Goal: Task Accomplishment & Management: Use online tool/utility

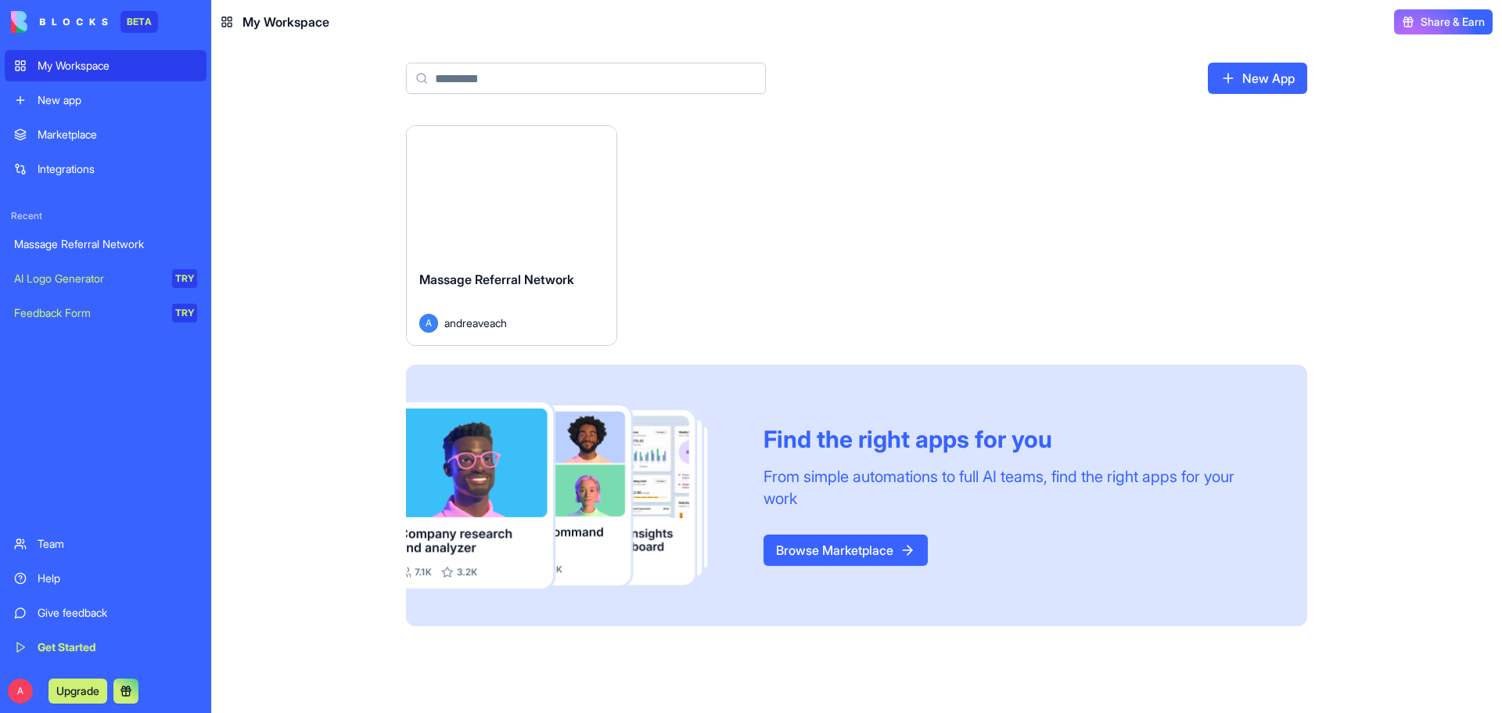
click at [606, 144] on html "BETA My Workspace New app Marketplace Integrations Recent Massage Referral Netw…" at bounding box center [751, 356] width 1502 height 713
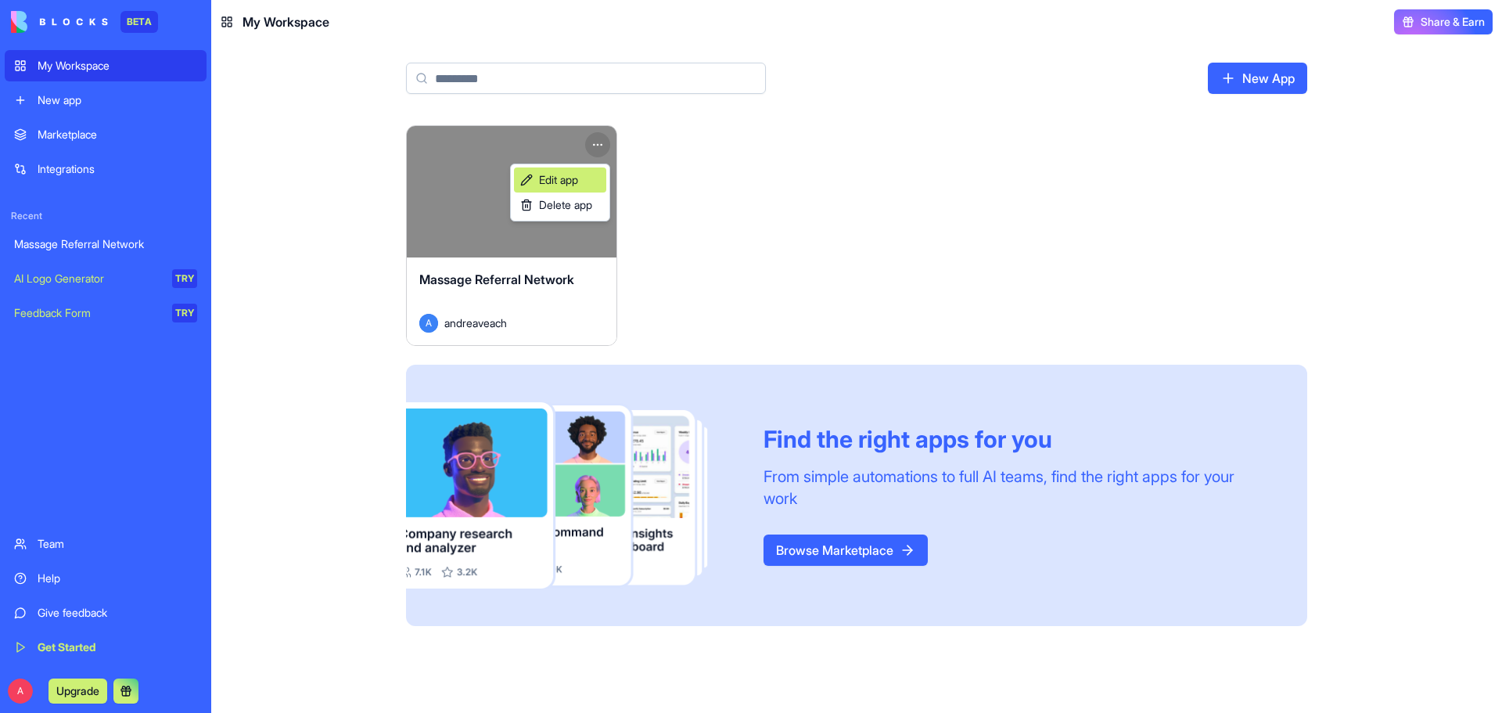
click at [557, 178] on span "Edit app" at bounding box center [558, 180] width 39 height 16
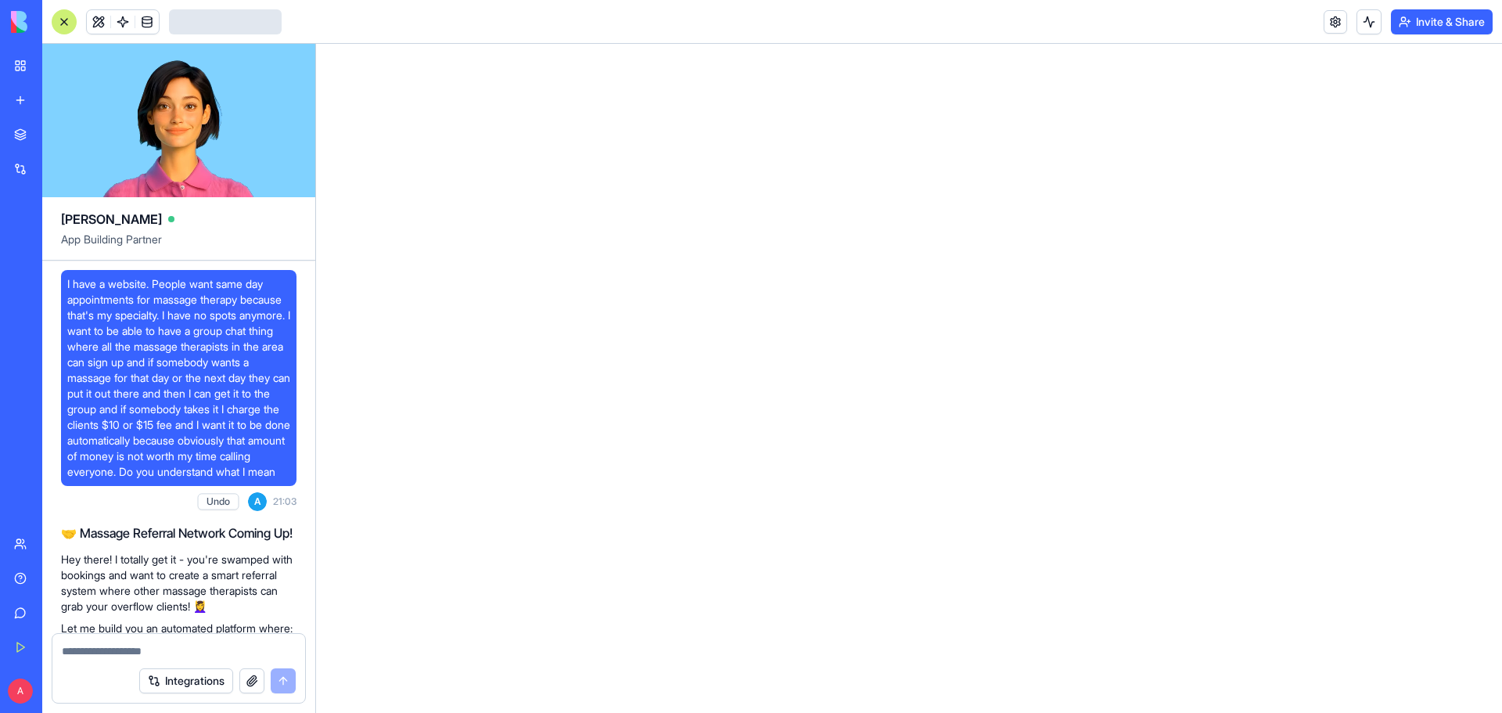
scroll to position [942, 0]
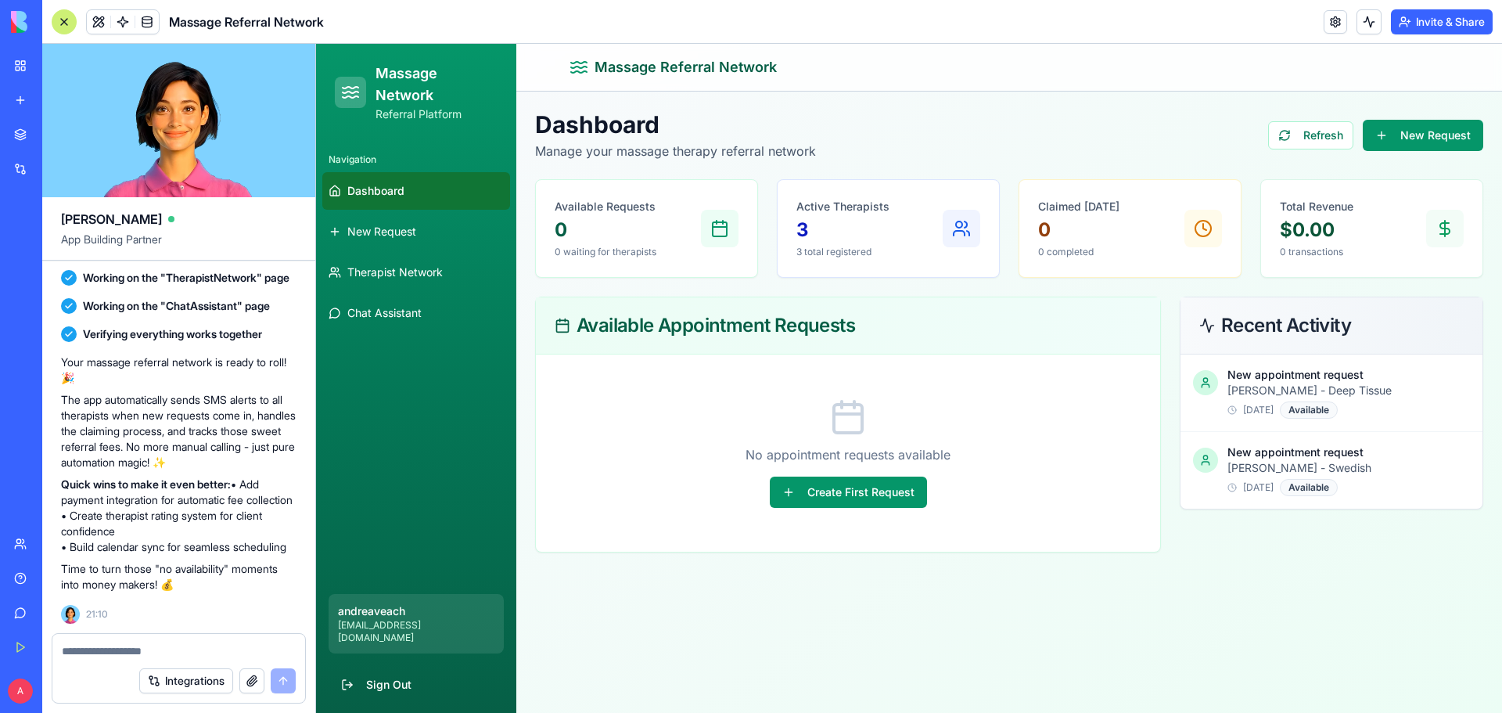
click at [66, 19] on div at bounding box center [64, 21] width 25 height 25
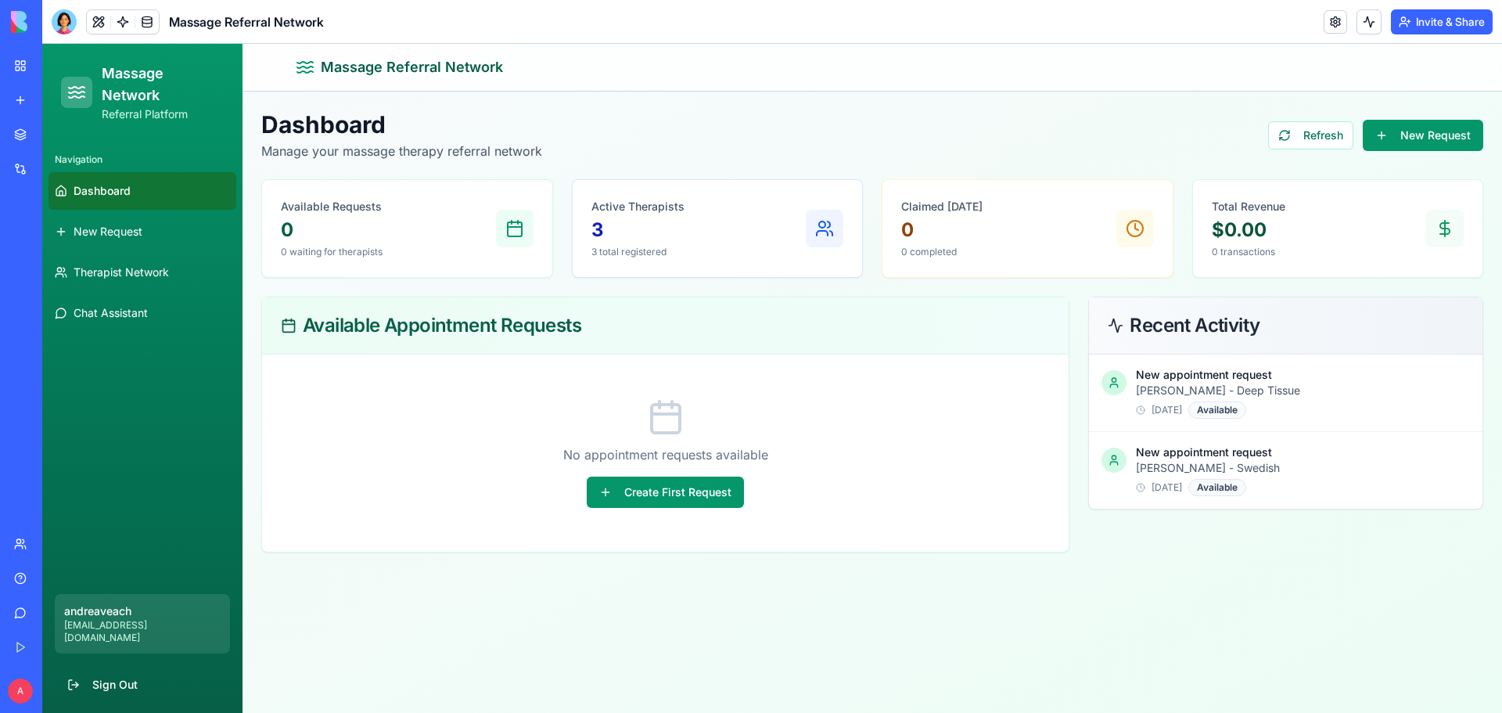
click at [13, 63] on link "My Workspace" at bounding box center [36, 65] width 63 height 31
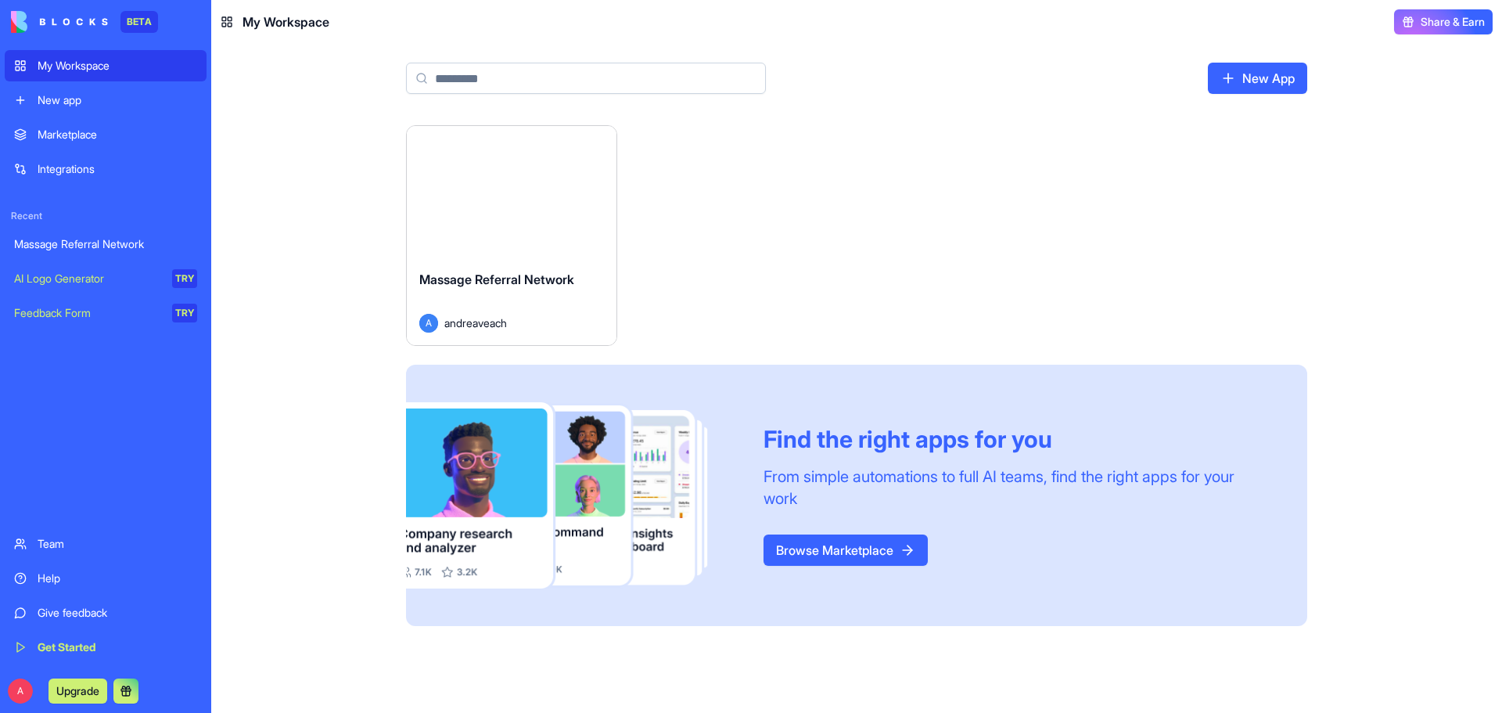
click at [502, 198] on button "Launch" at bounding box center [511, 191] width 117 height 31
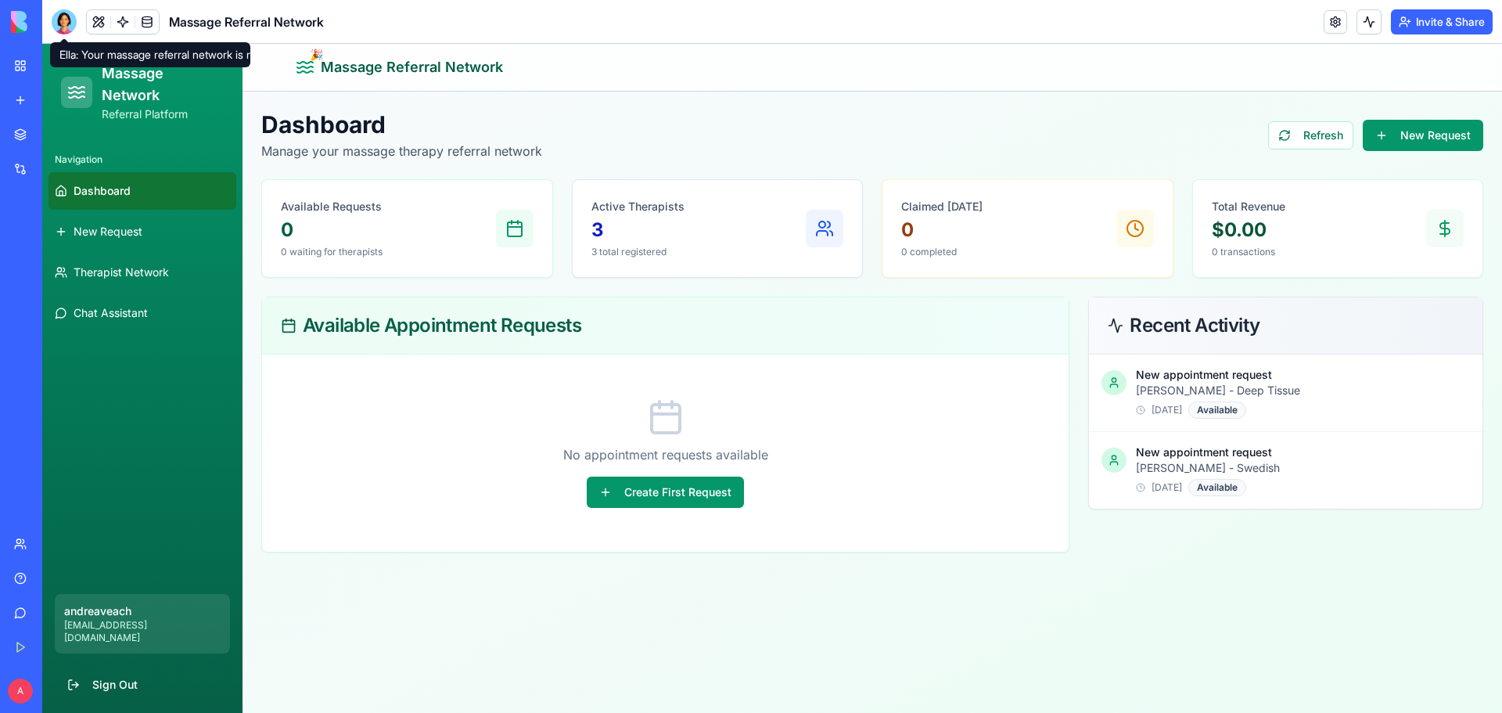
click at [70, 21] on div at bounding box center [64, 21] width 25 height 25
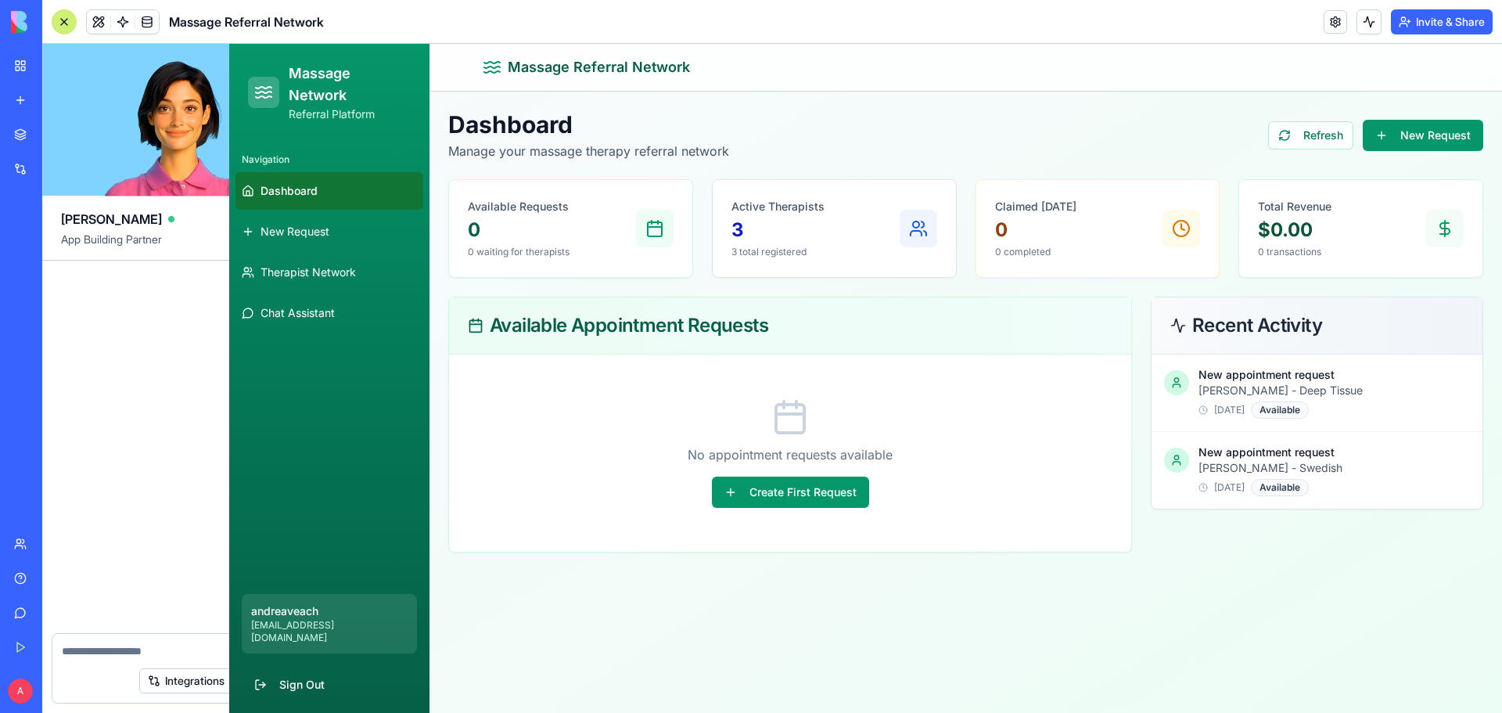
scroll to position [942, 0]
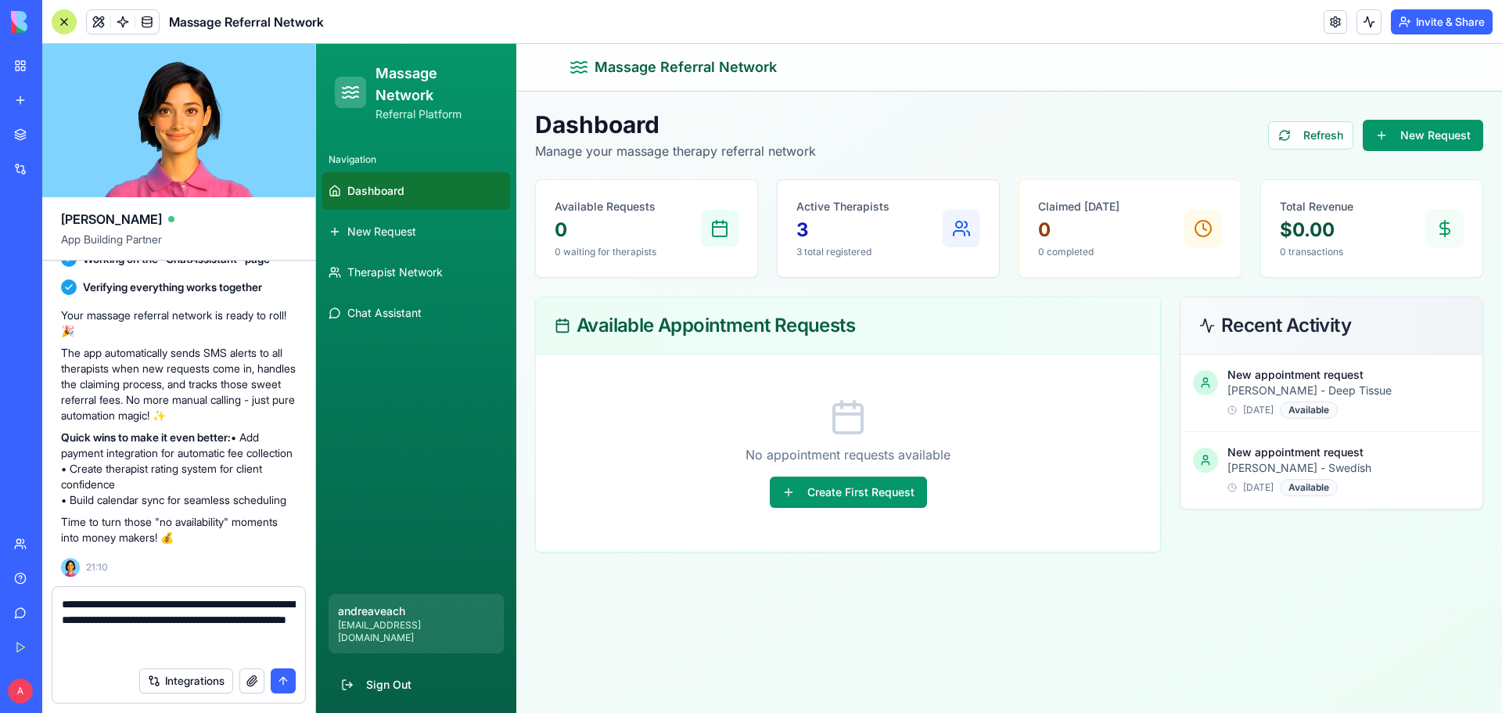
type textarea "**********"
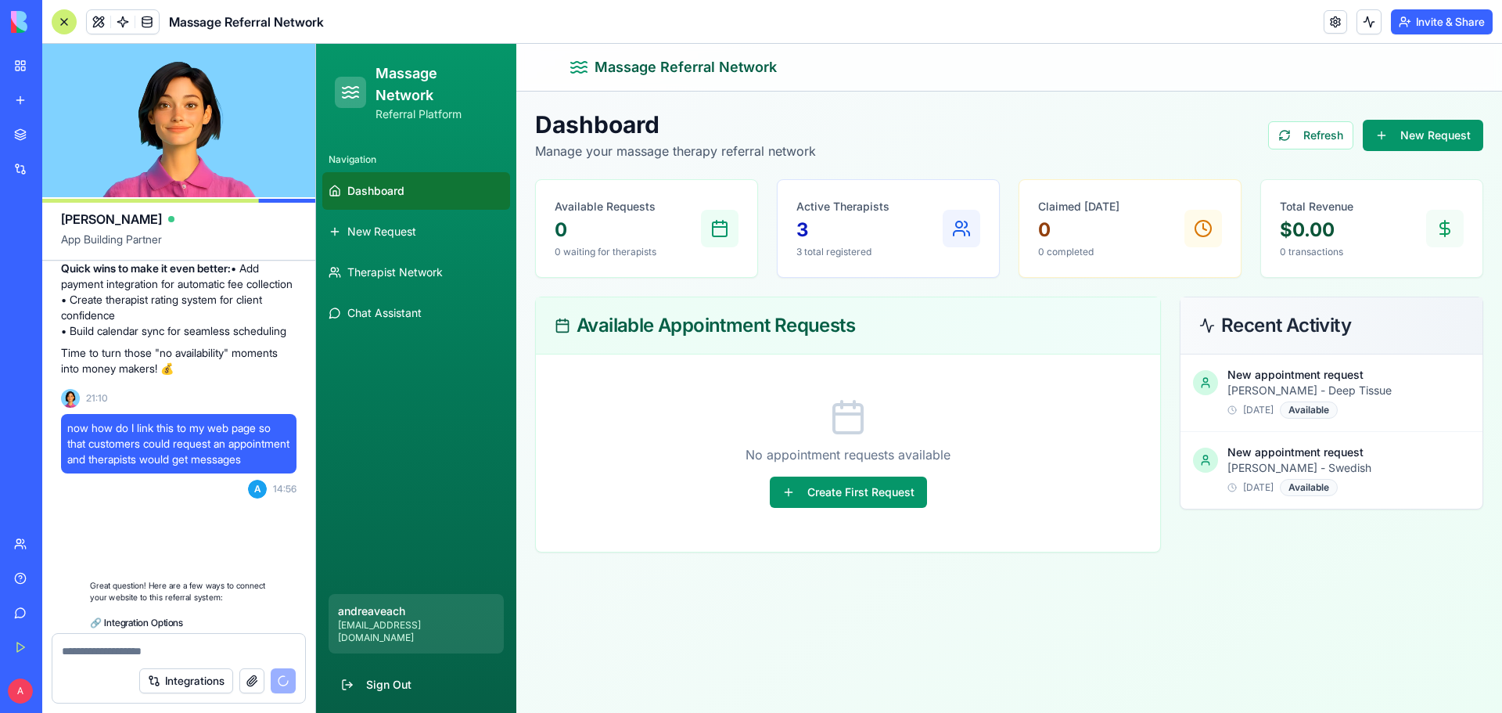
scroll to position [1681, 0]
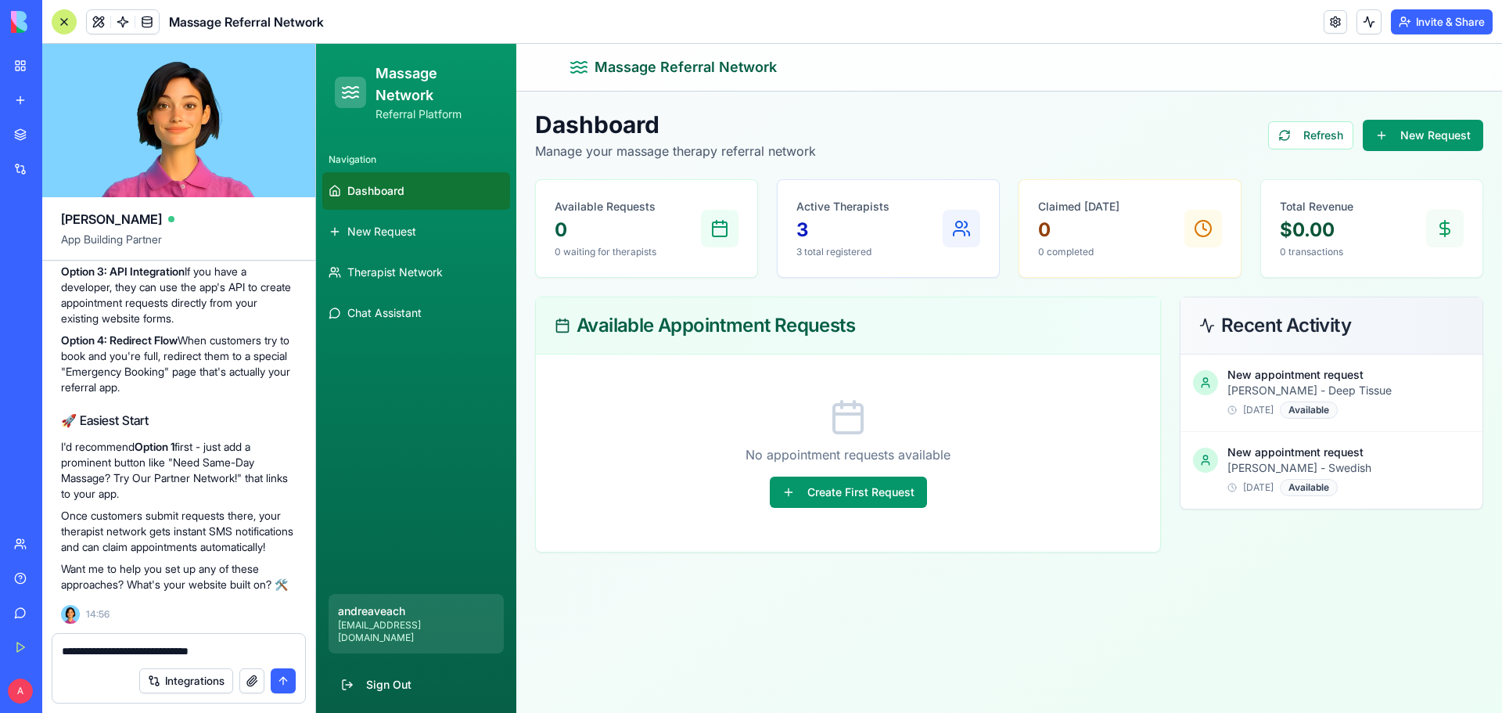
type textarea "**********"
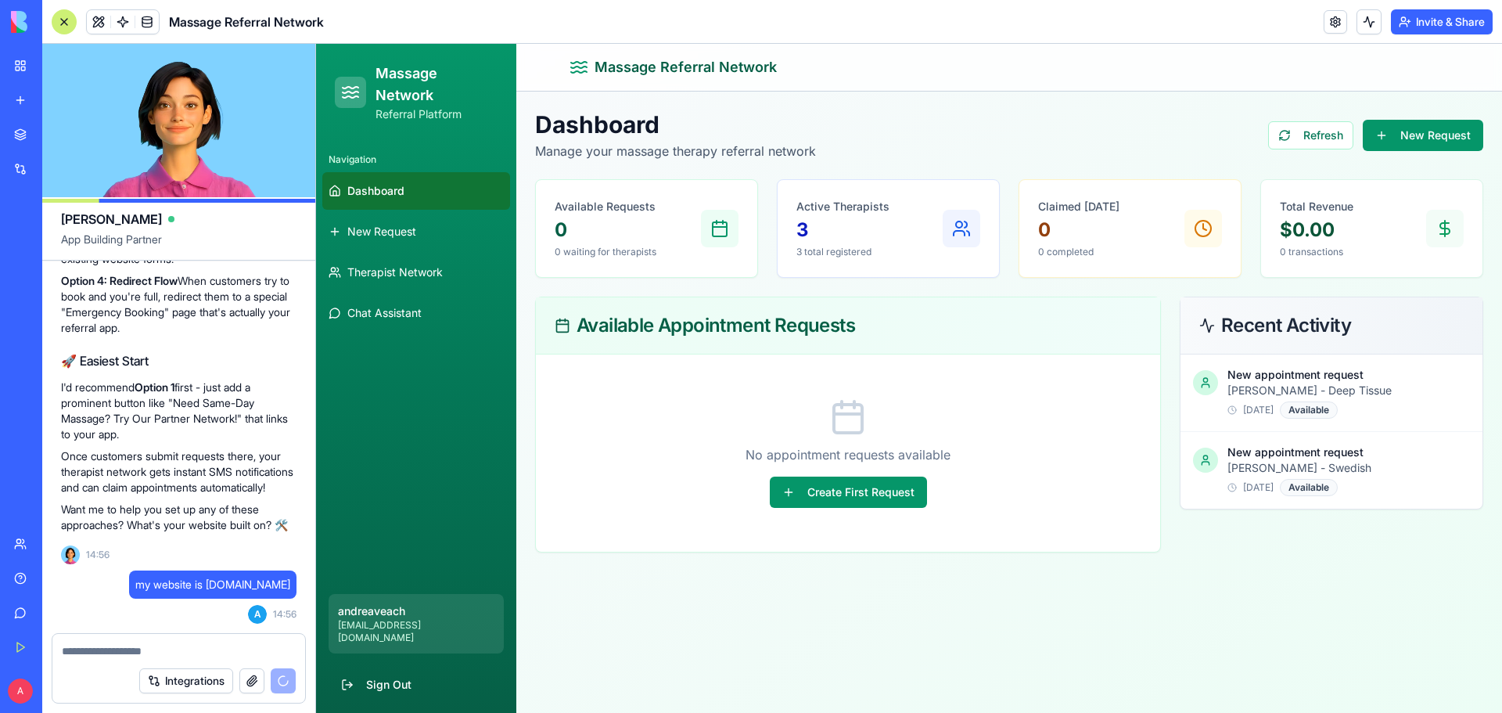
scroll to position [1831, 0]
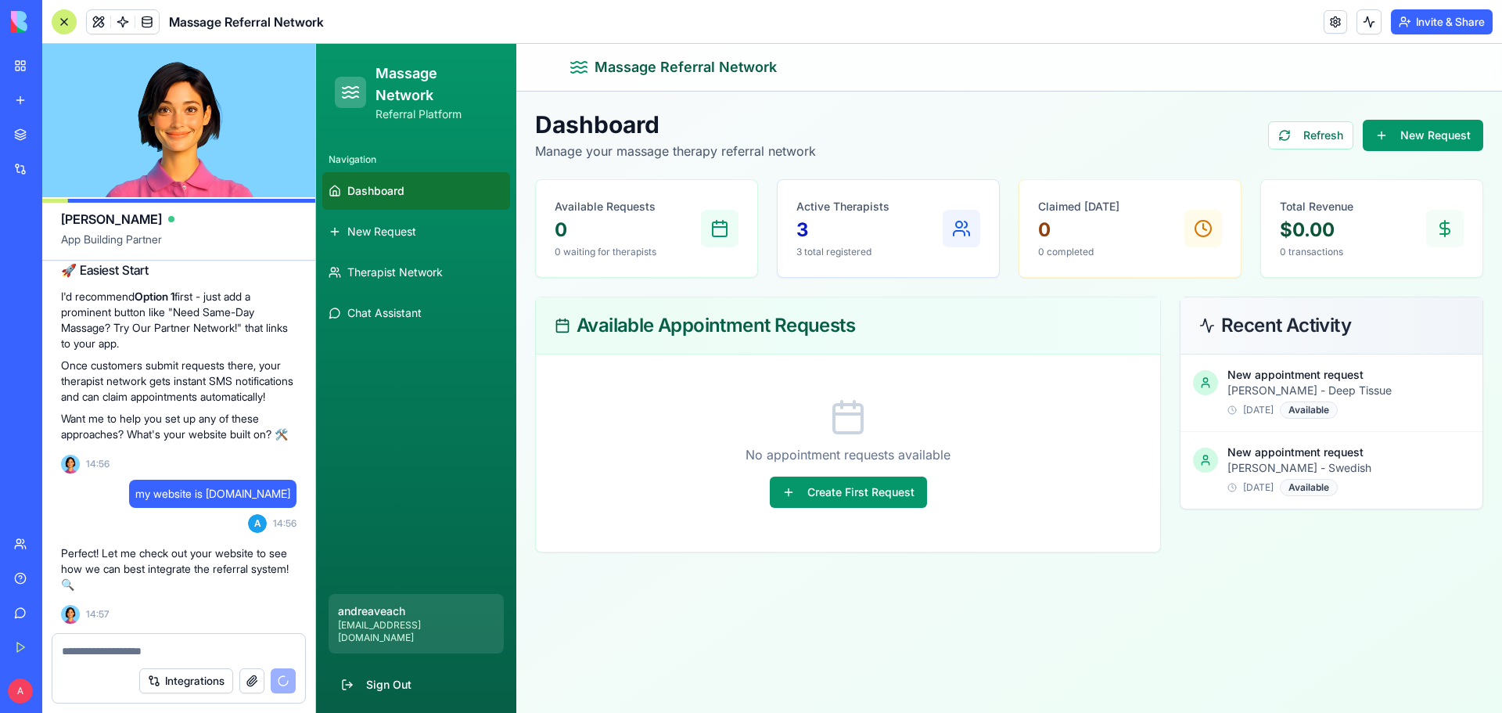
drag, startPoint x: 11, startPoint y: 24, endPoint x: 64, endPoint y: 19, distance: 53.5
click at [64, 19] on img at bounding box center [59, 22] width 97 height 22
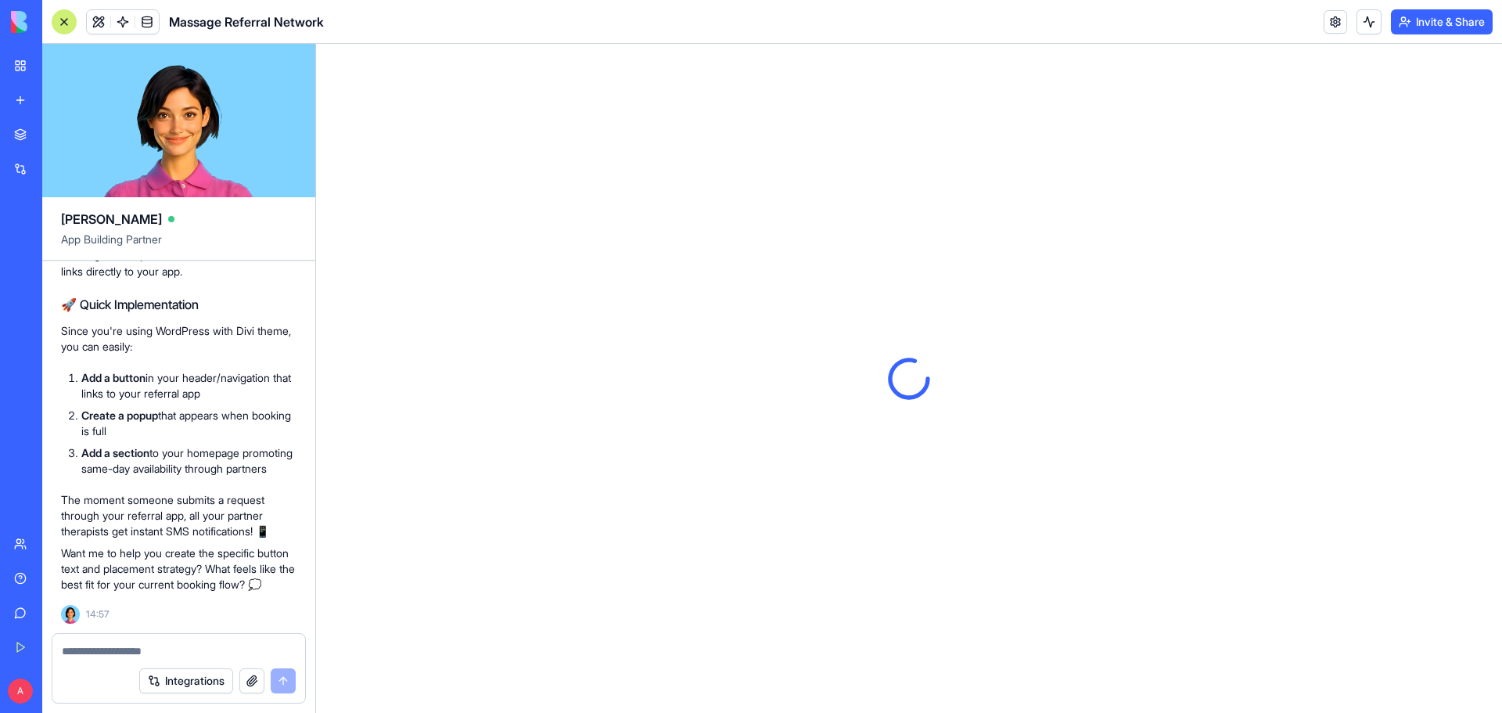
scroll to position [2665, 0]
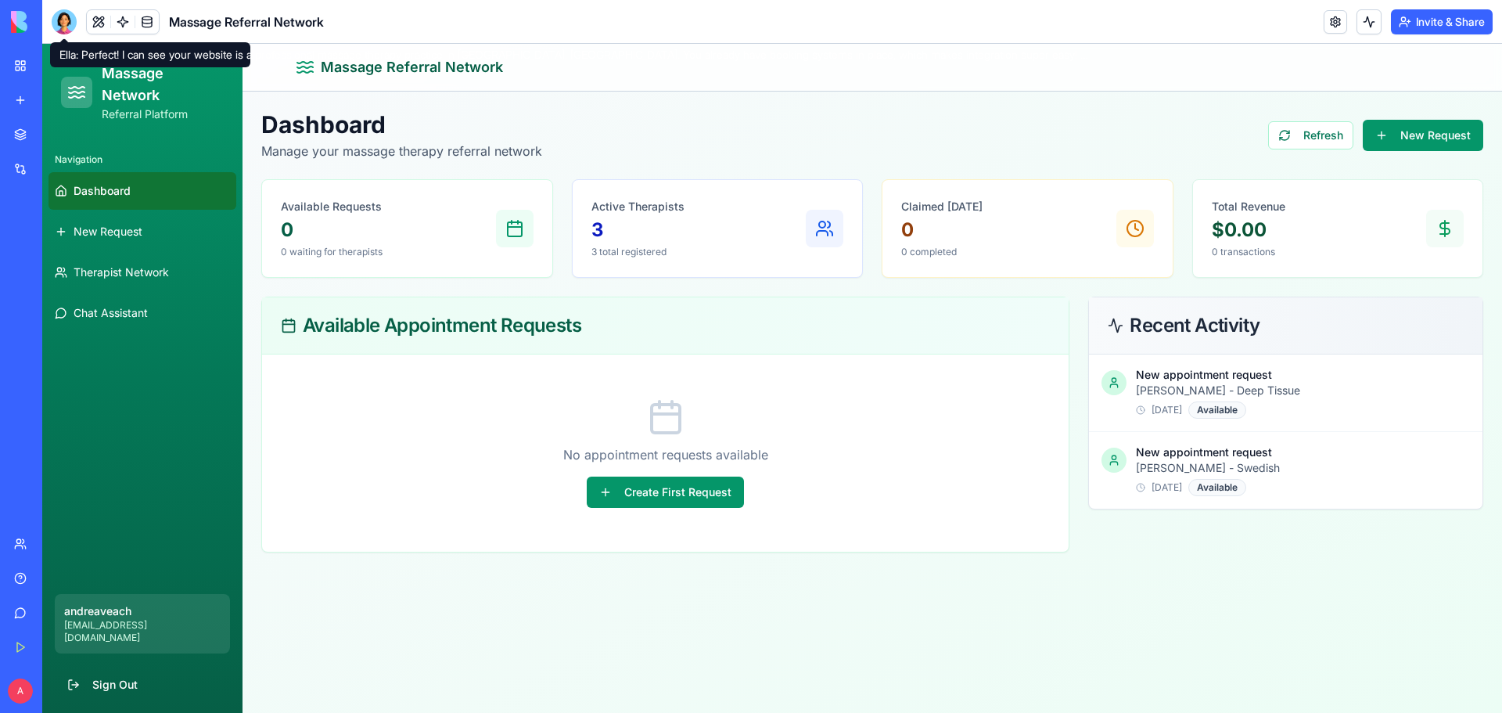
click at [66, 23] on div at bounding box center [64, 21] width 25 height 25
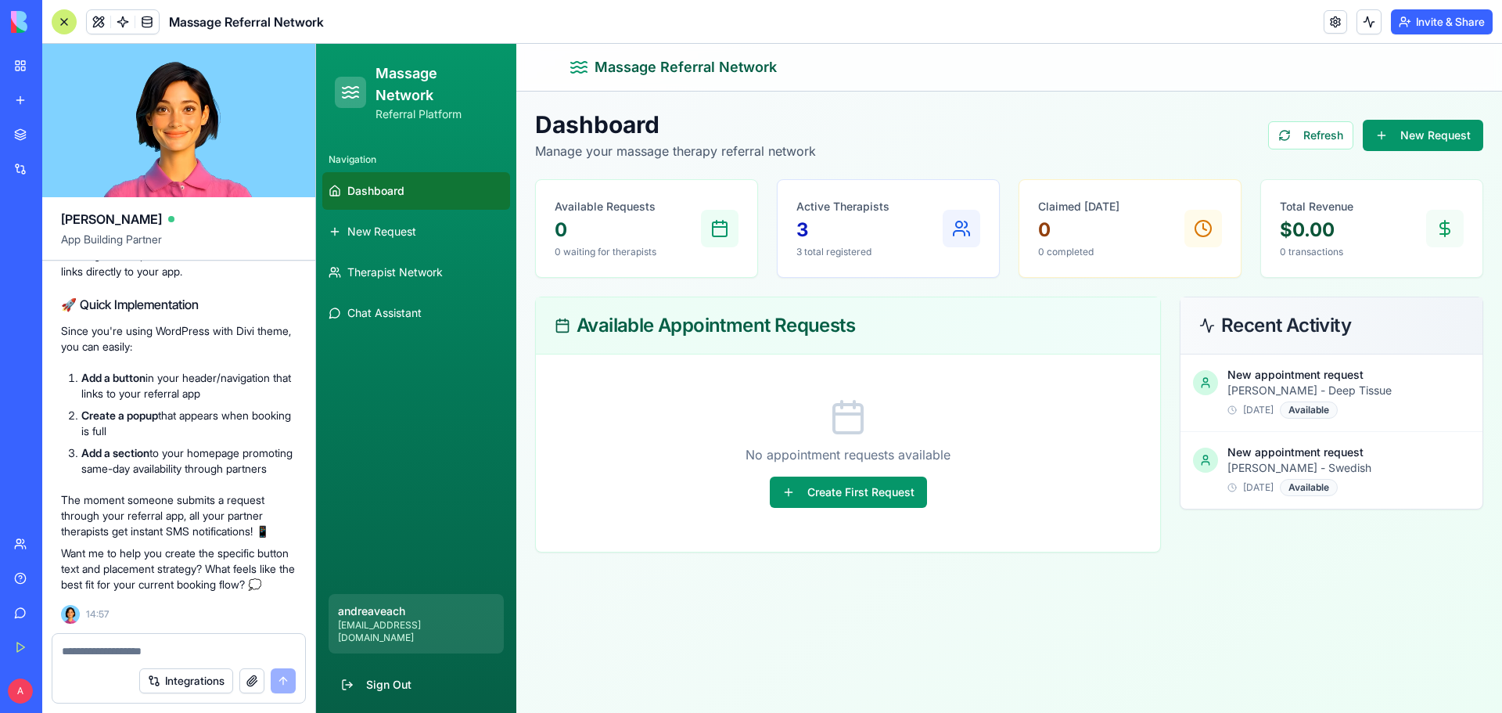
click at [195, 646] on textarea at bounding box center [179, 651] width 234 height 16
type textarea "**********"
click at [286, 682] on button "submit" at bounding box center [283, 680] width 25 height 25
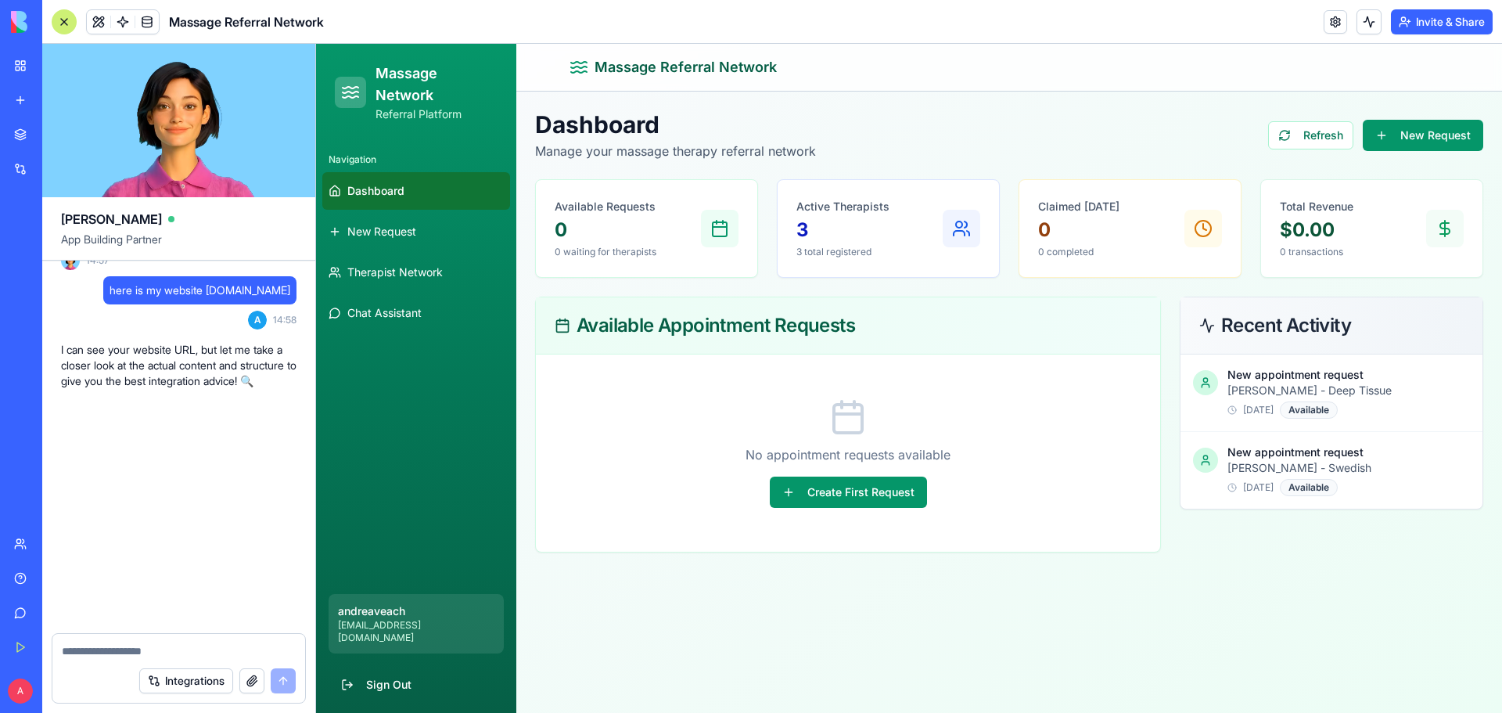
scroll to position [3670, 0]
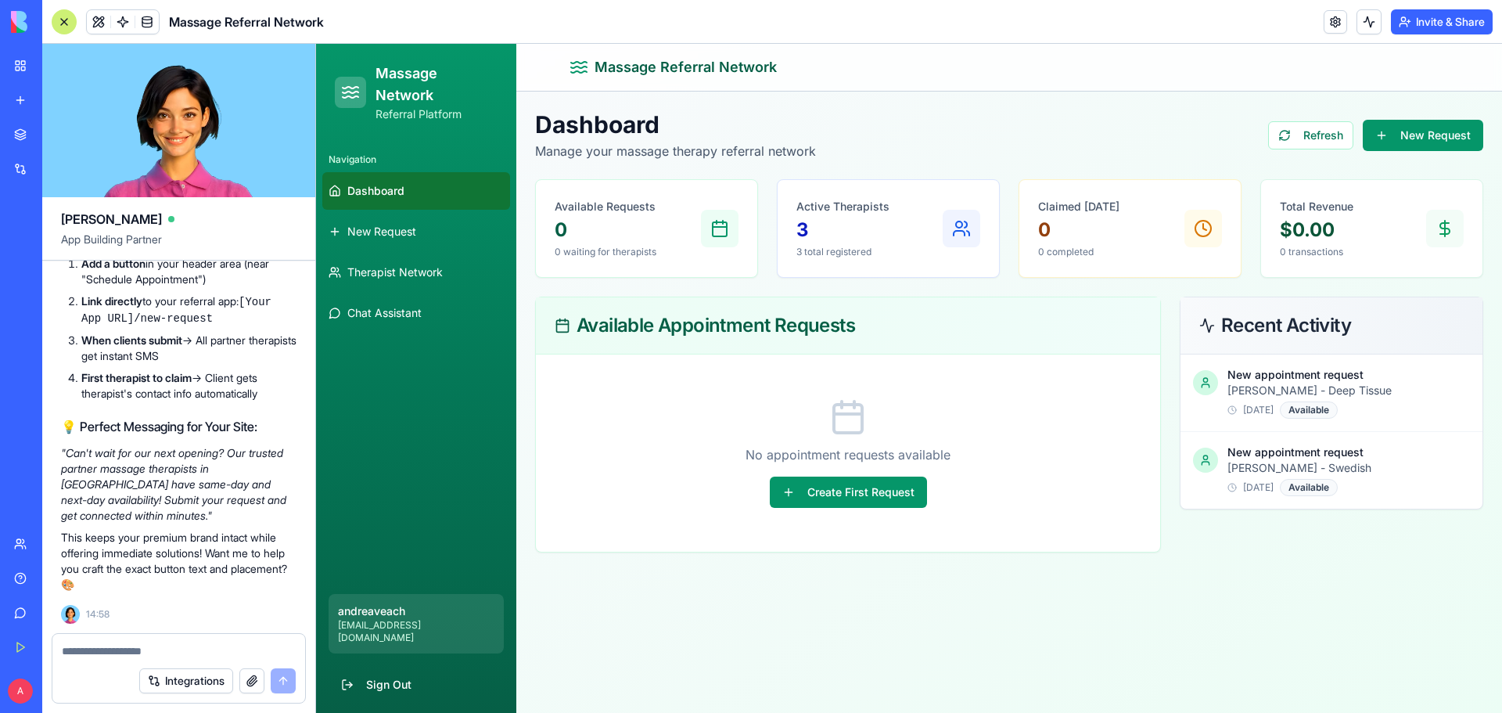
click at [157, 650] on textarea at bounding box center [179, 651] width 234 height 16
type textarea "**********"
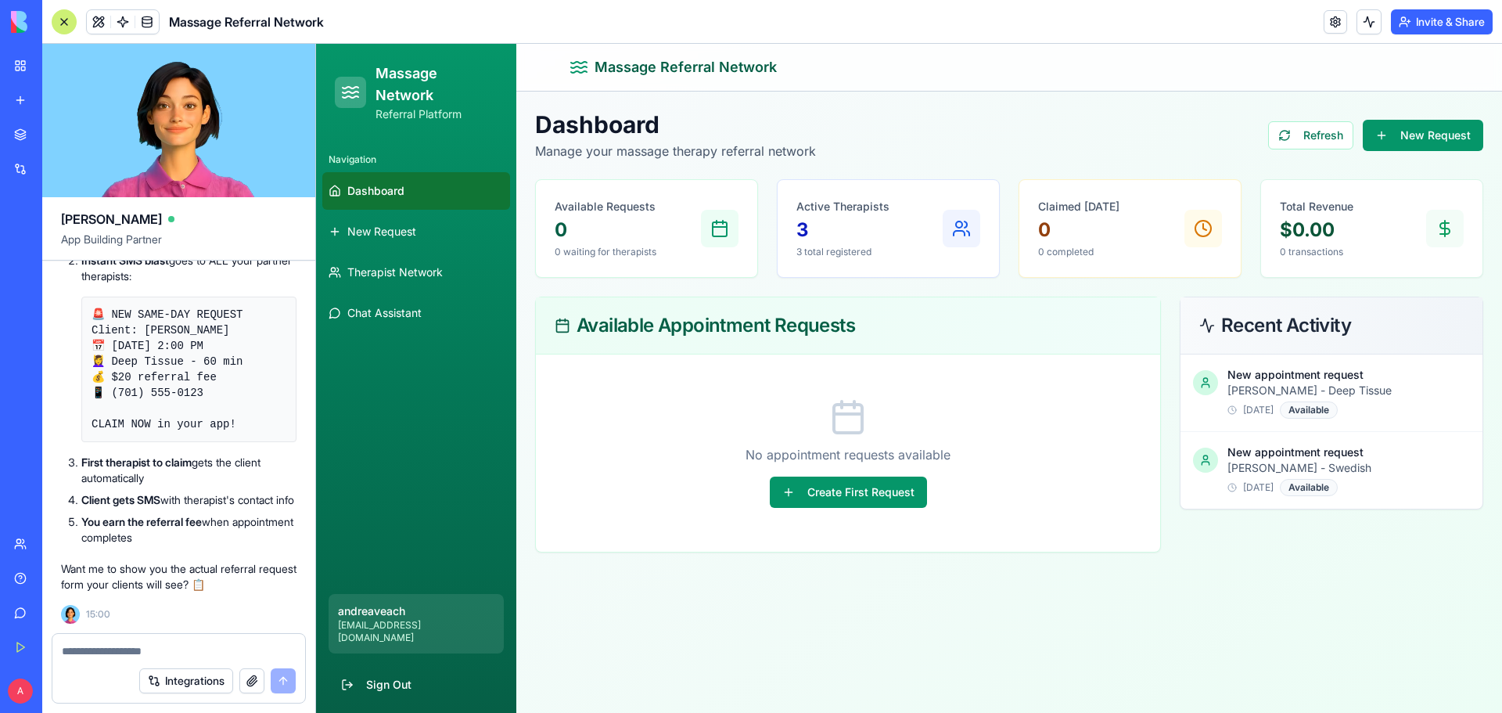
scroll to position [4740, 0]
click at [187, 652] on textarea at bounding box center [179, 651] width 234 height 16
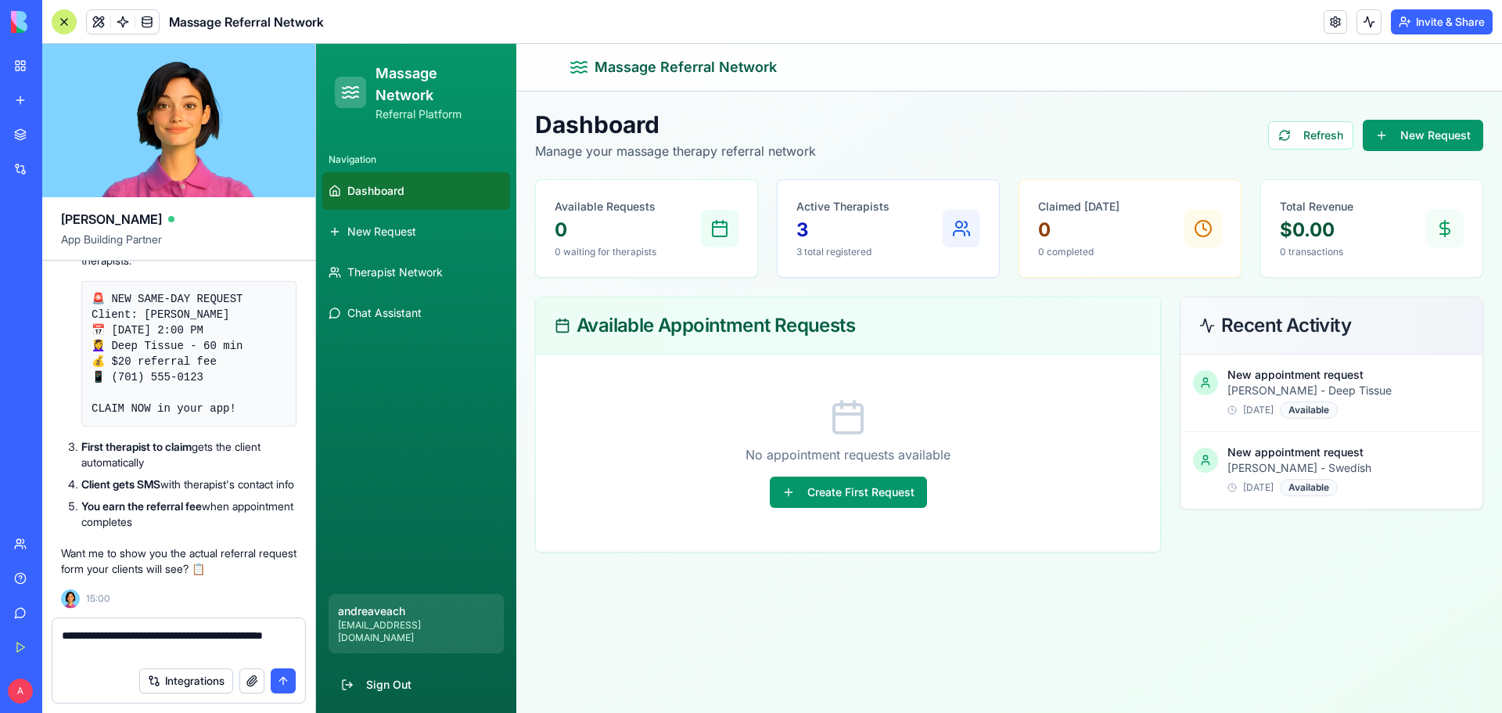
type textarea "**********"
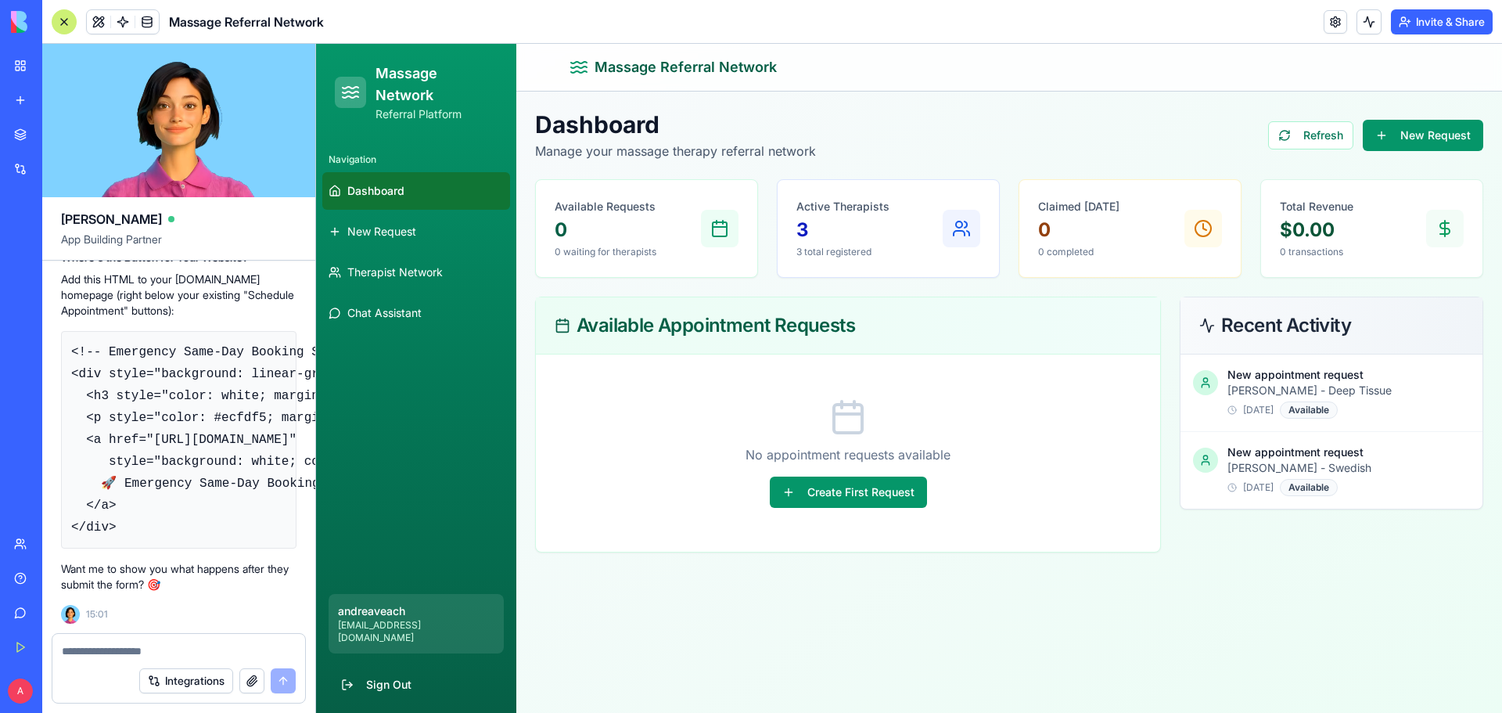
scroll to position [5986, 0]
click at [102, 656] on textarea at bounding box center [179, 651] width 234 height 16
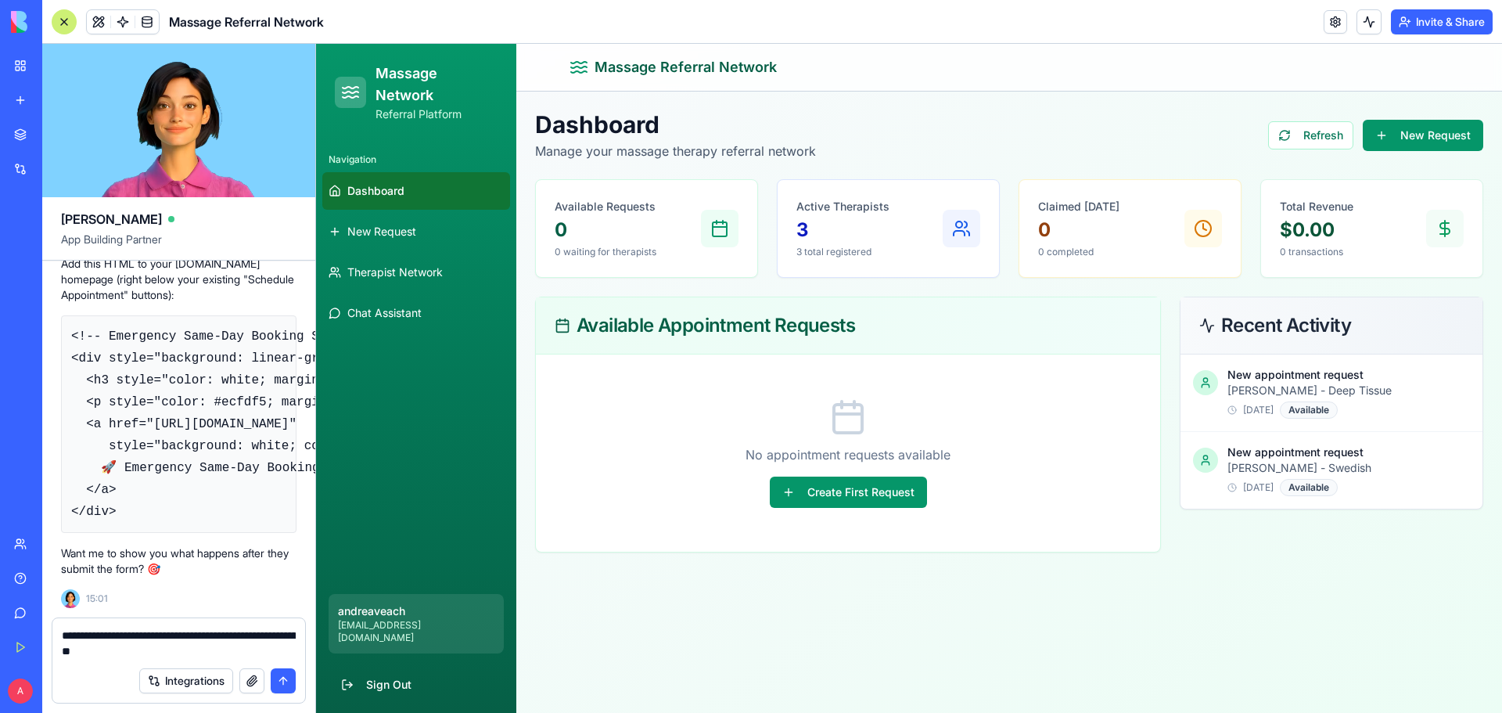
type textarea "**********"
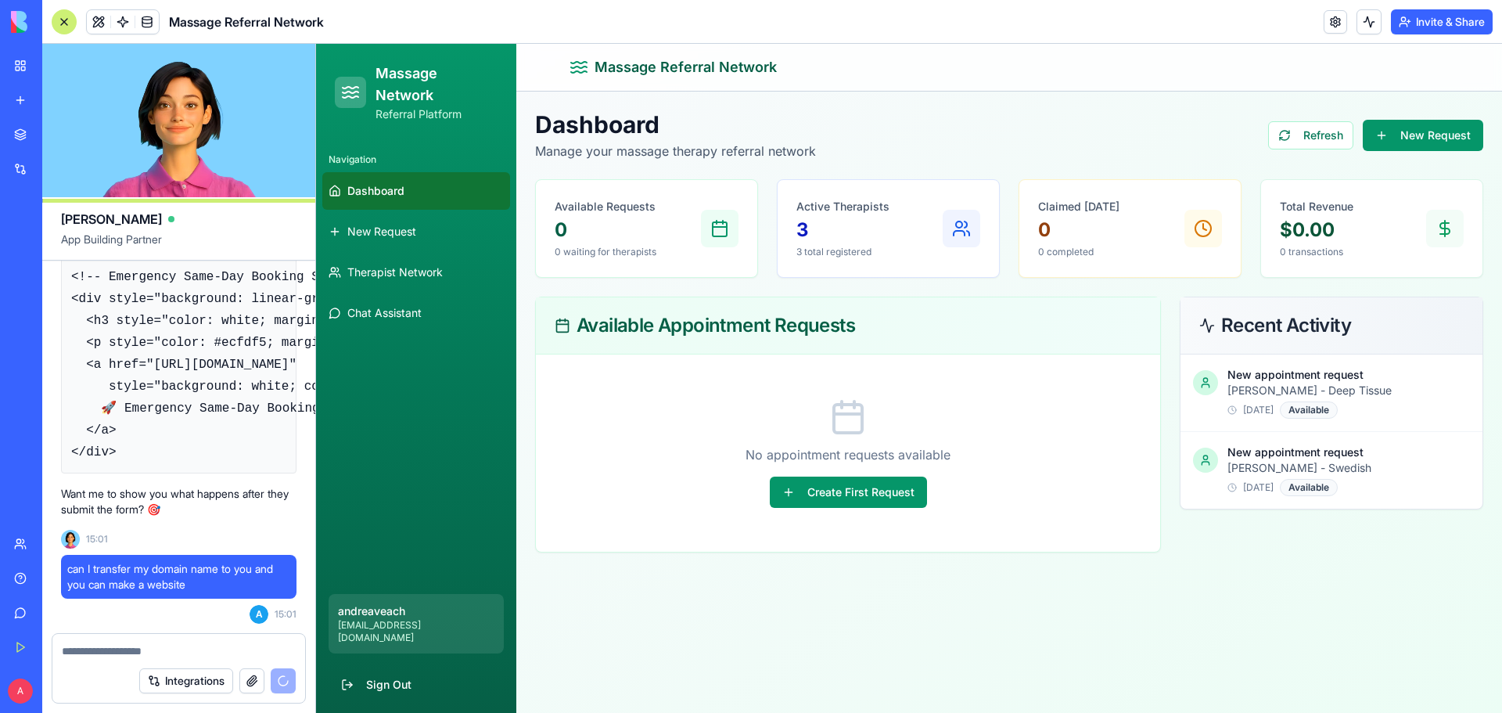
scroll to position [6959, 0]
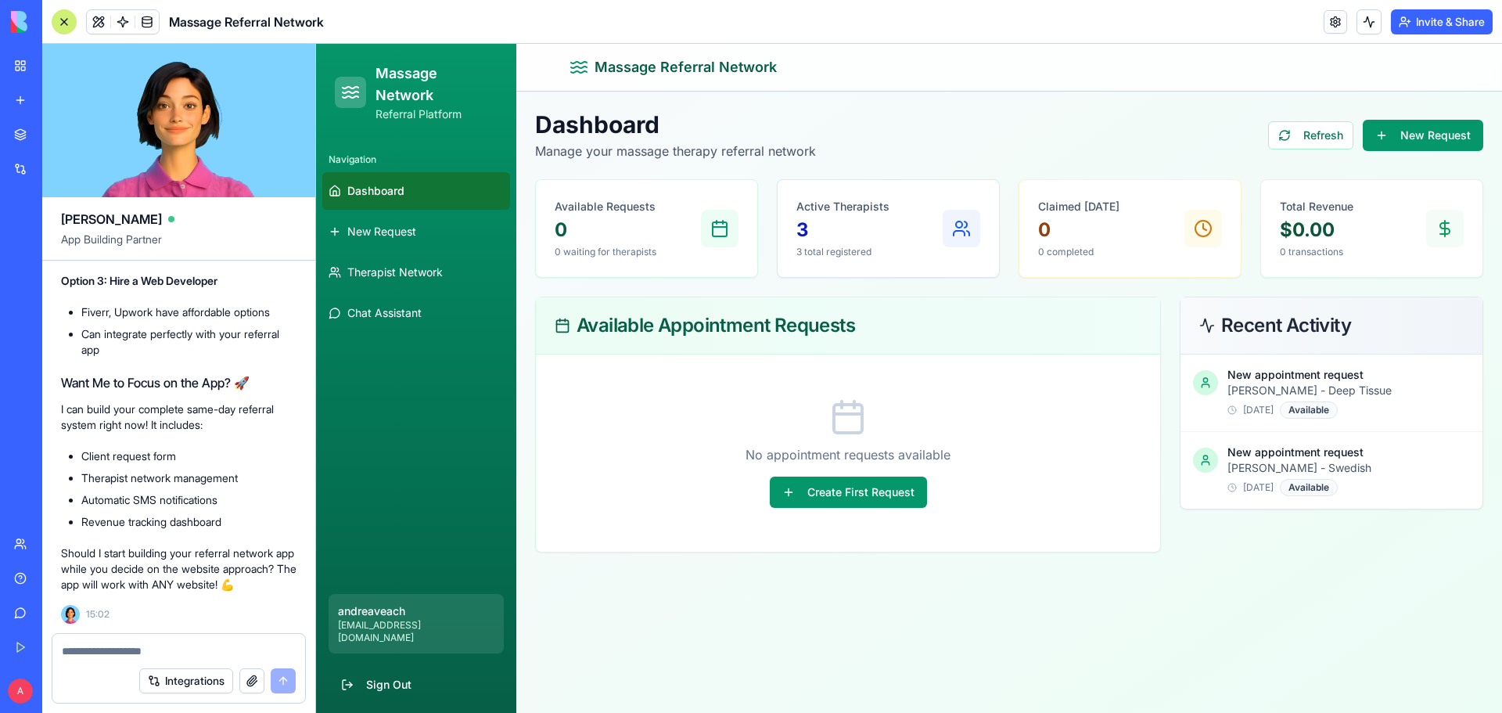
click at [159, 649] on textarea at bounding box center [179, 651] width 234 height 16
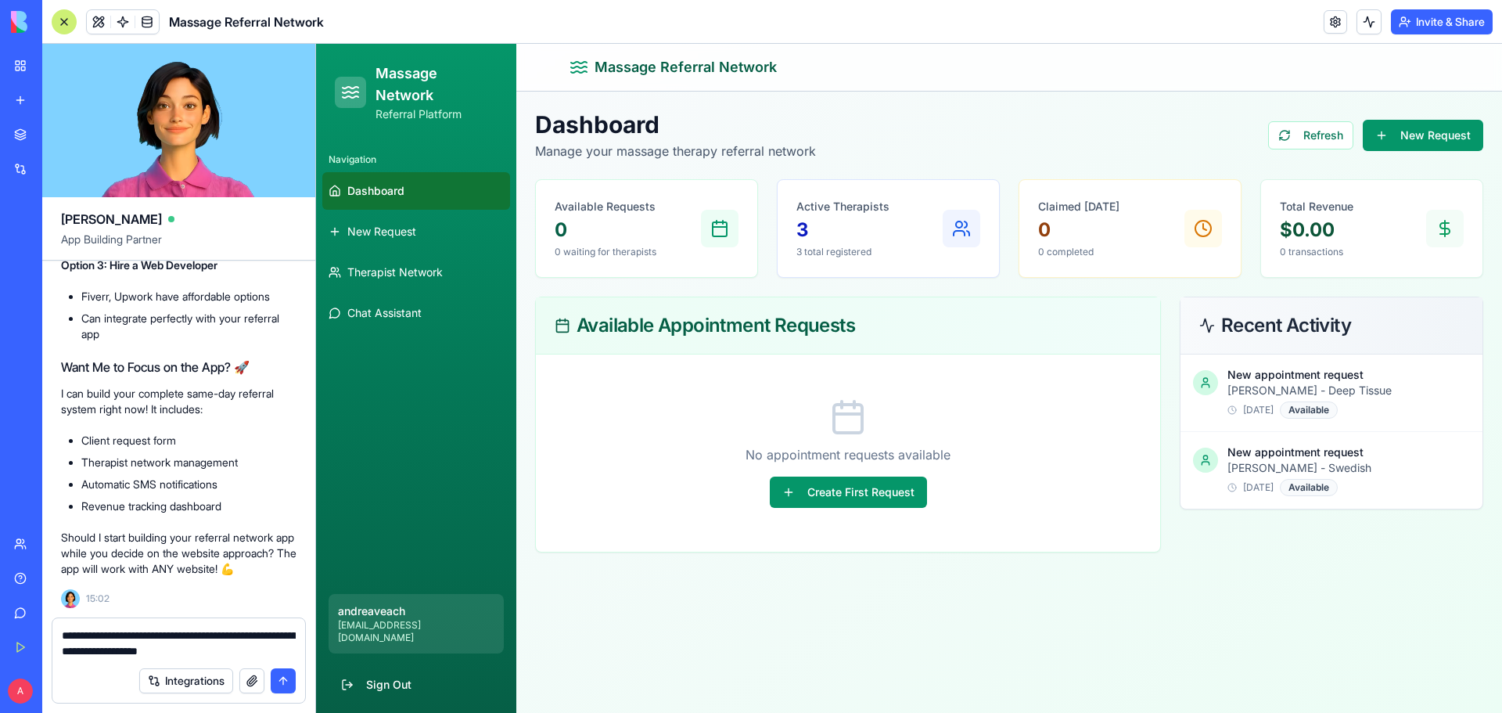
type textarea "**********"
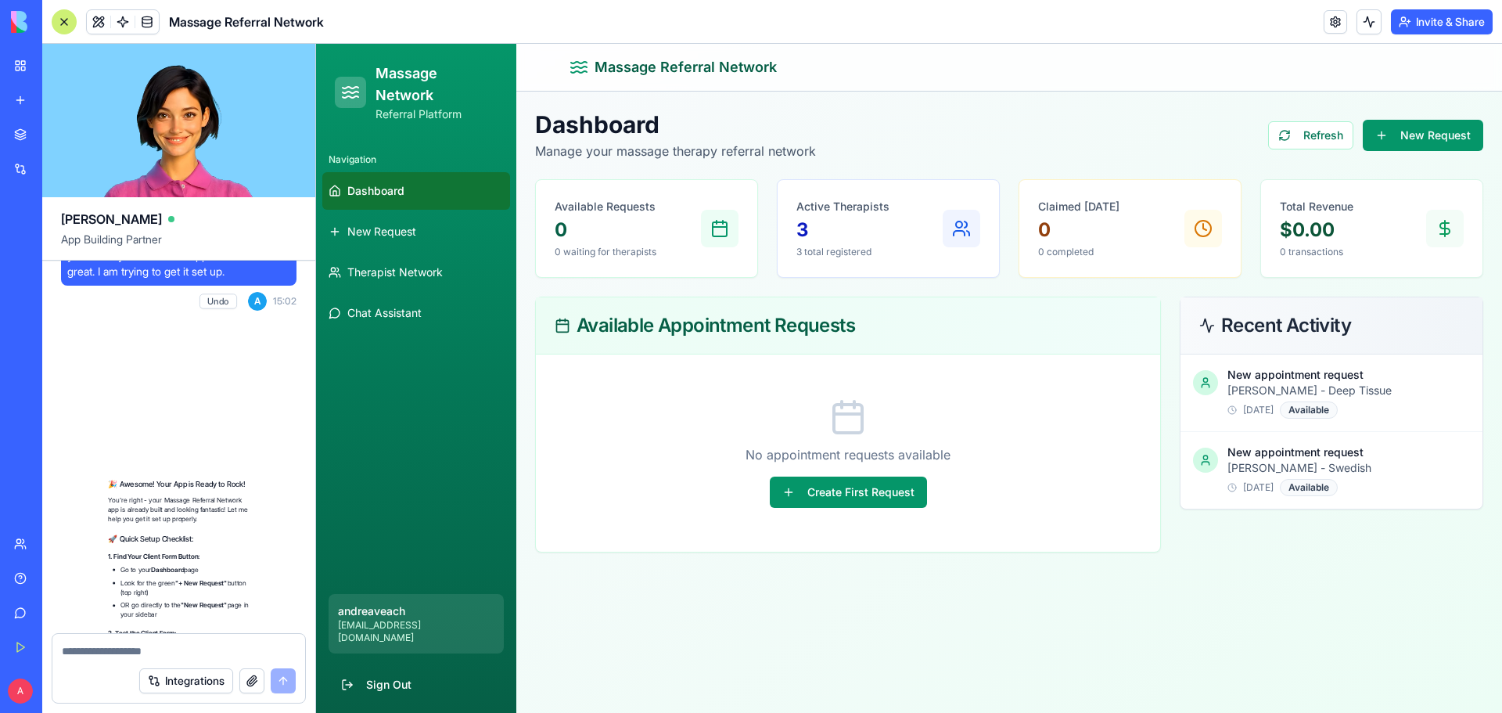
scroll to position [7870, 0]
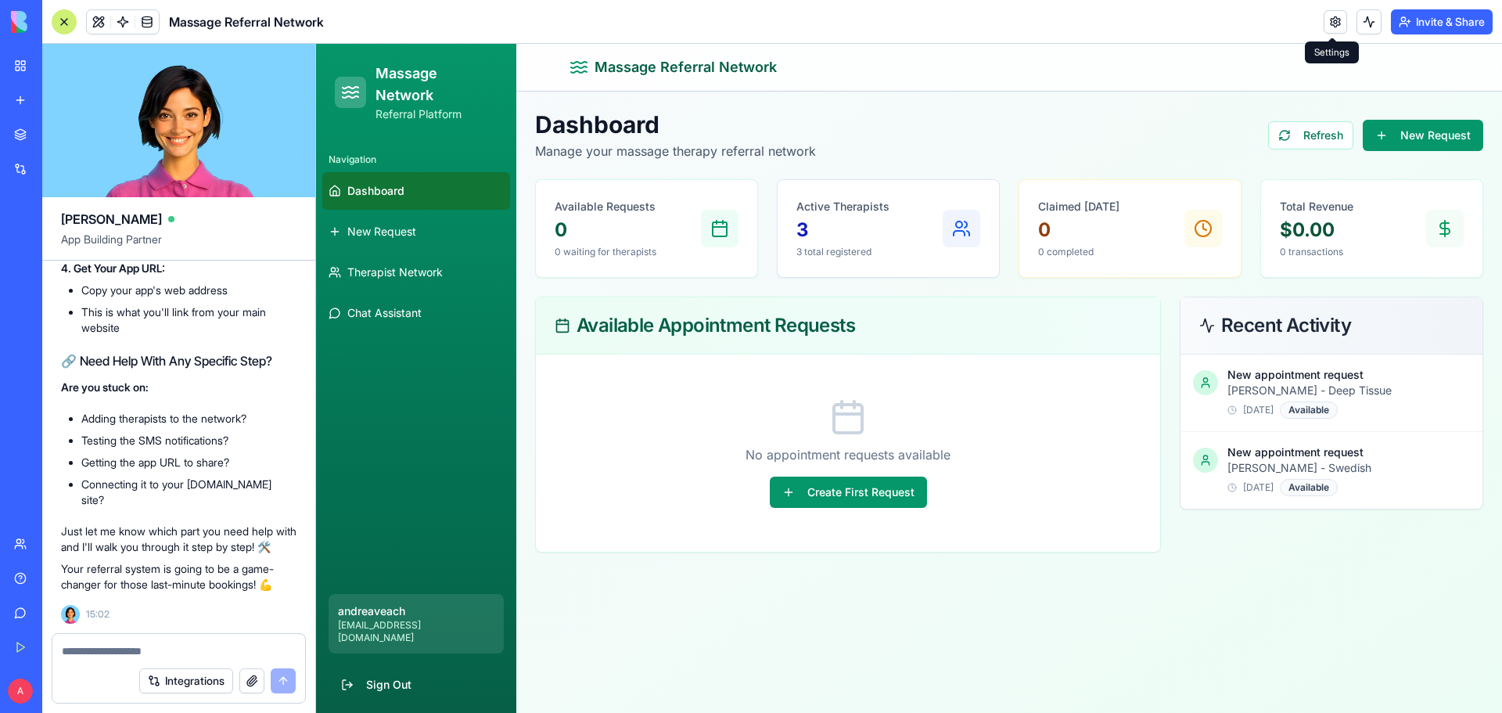
click at [1332, 22] on link at bounding box center [1335, 21] width 23 height 23
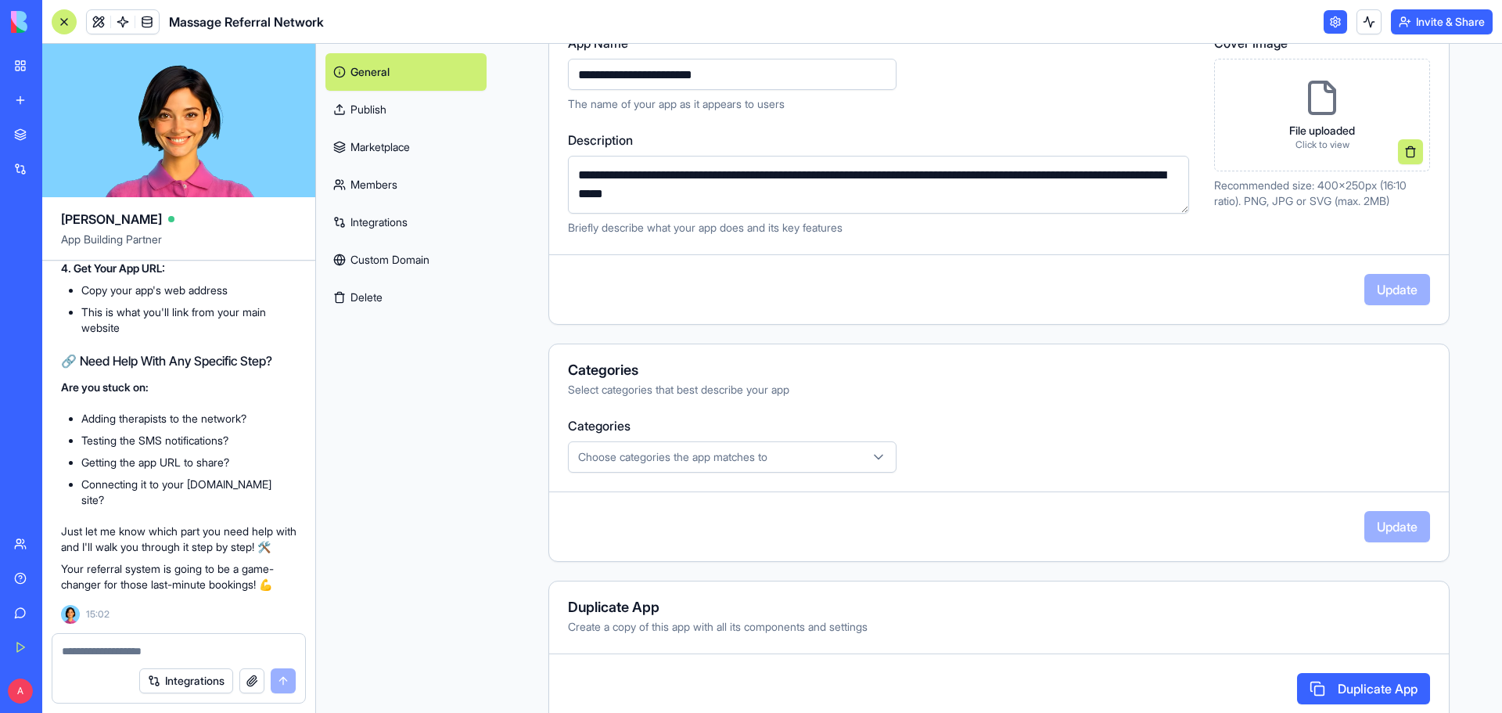
scroll to position [239, 0]
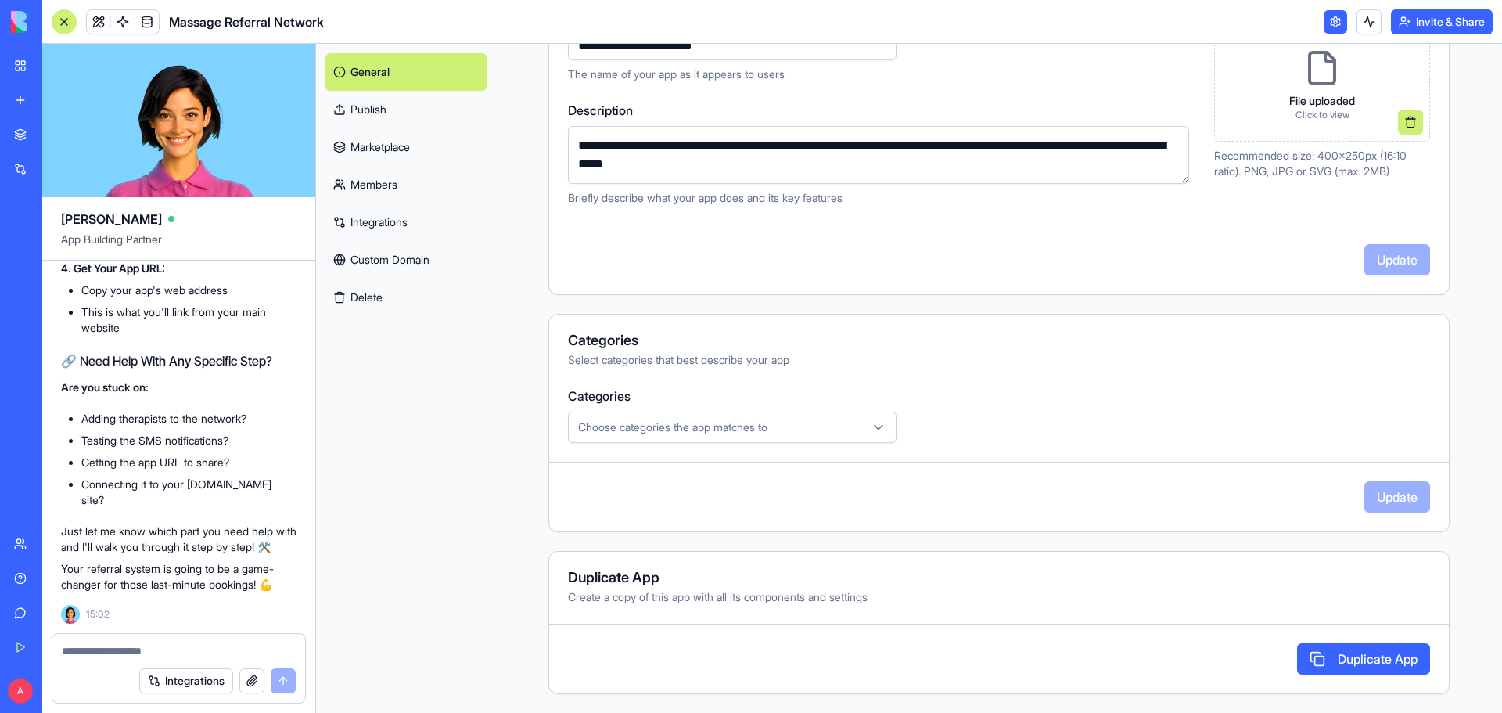
click at [881, 429] on icon "button" at bounding box center [879, 427] width 16 height 16
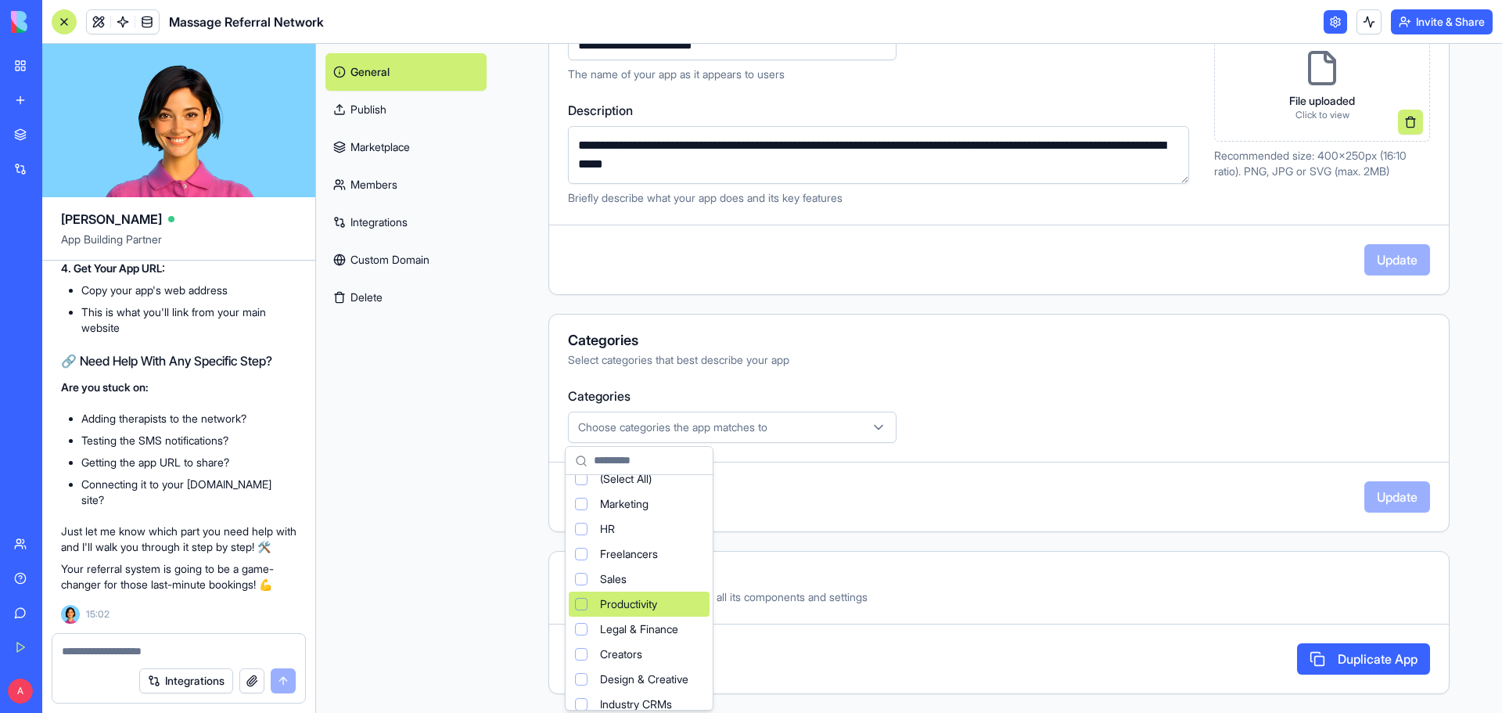
scroll to position [0, 0]
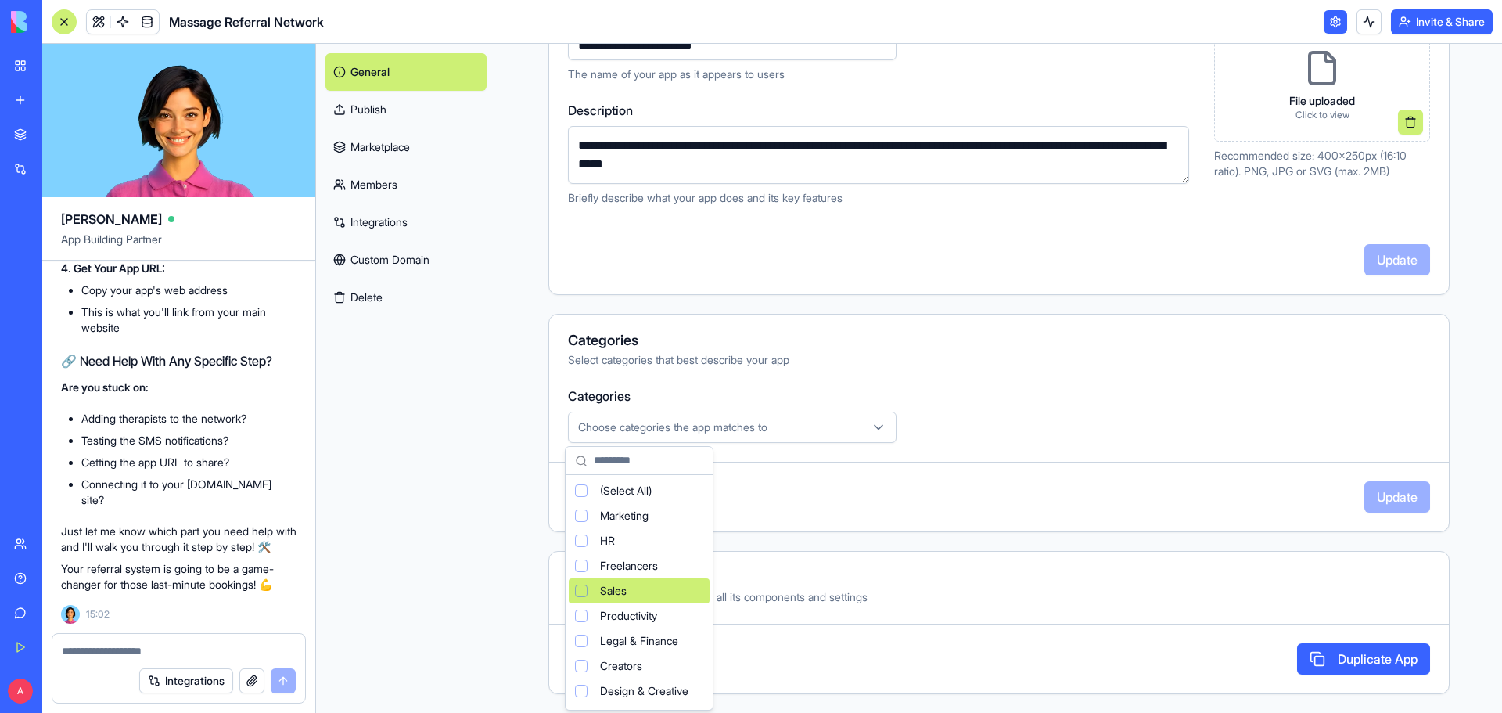
click at [623, 595] on span "Sales" at bounding box center [613, 591] width 27 height 16
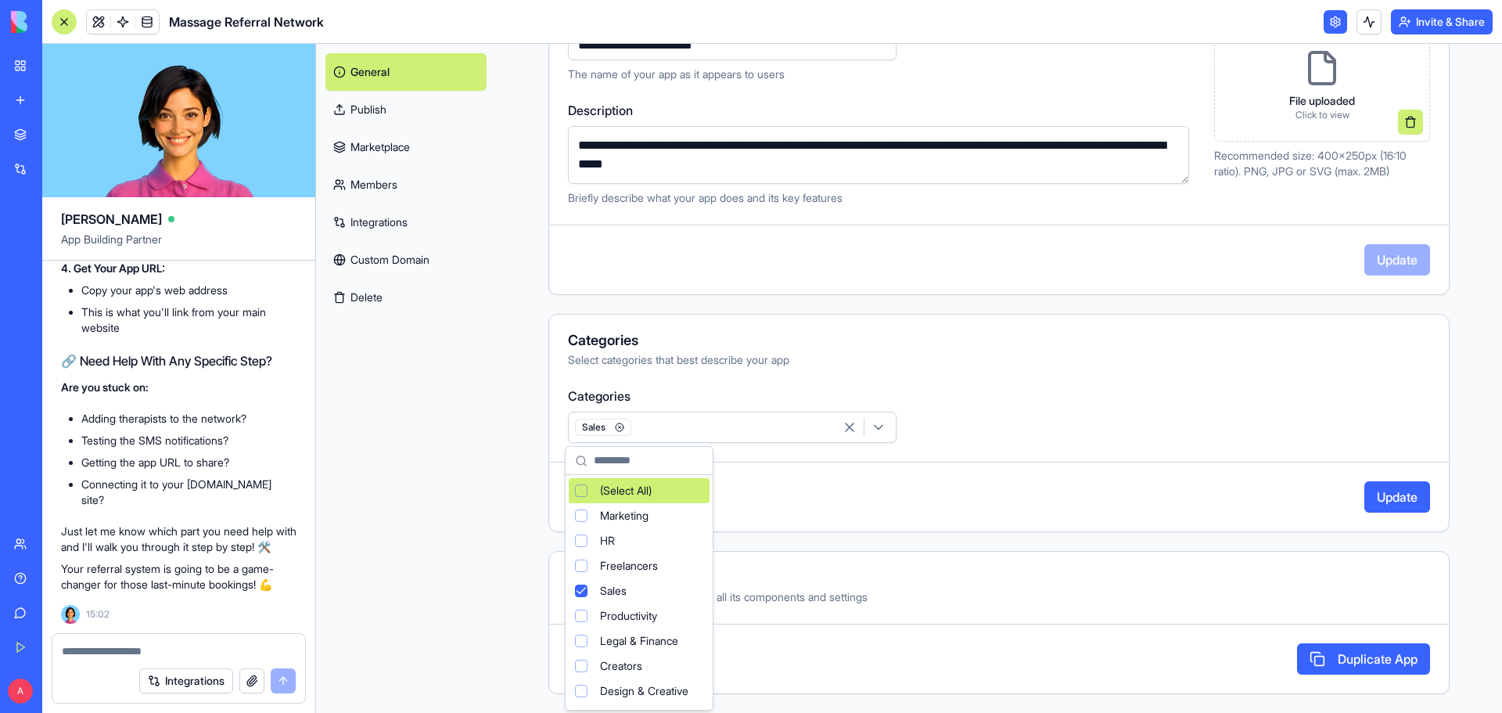
click at [582, 484] on div "Suggestions" at bounding box center [581, 490] width 13 height 13
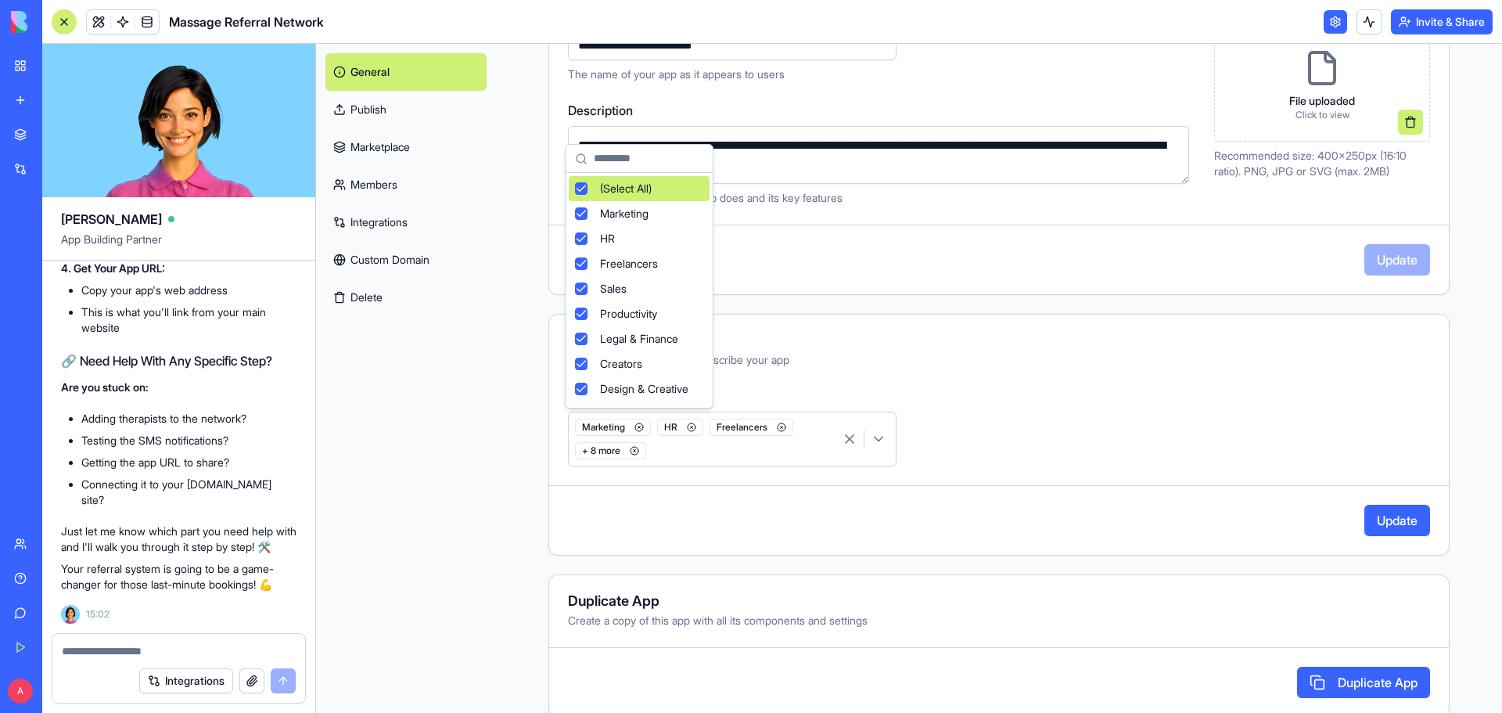
click at [1394, 523] on html "BETA My Workspace New app Marketplace Integrations Recent Massage Referral Netw…" at bounding box center [751, 356] width 1502 height 713
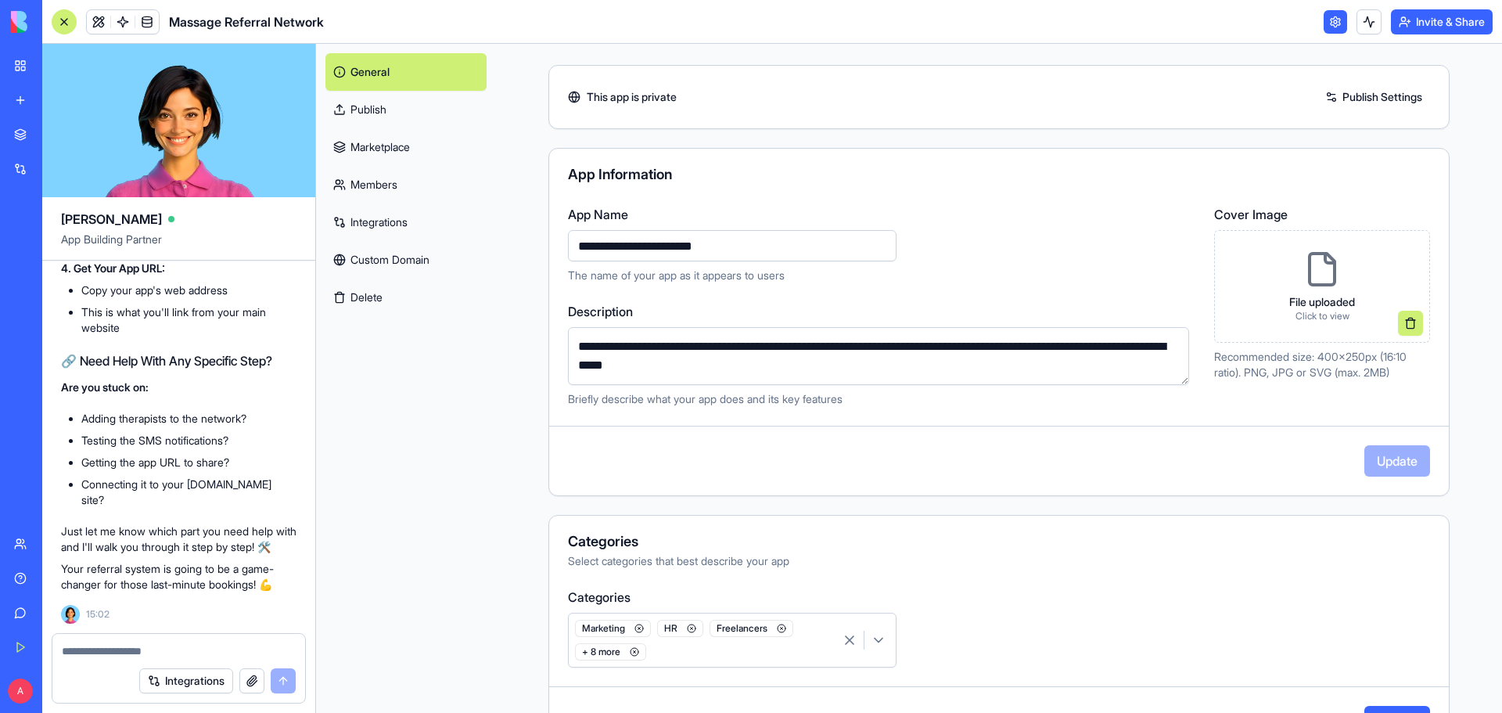
scroll to position [2, 0]
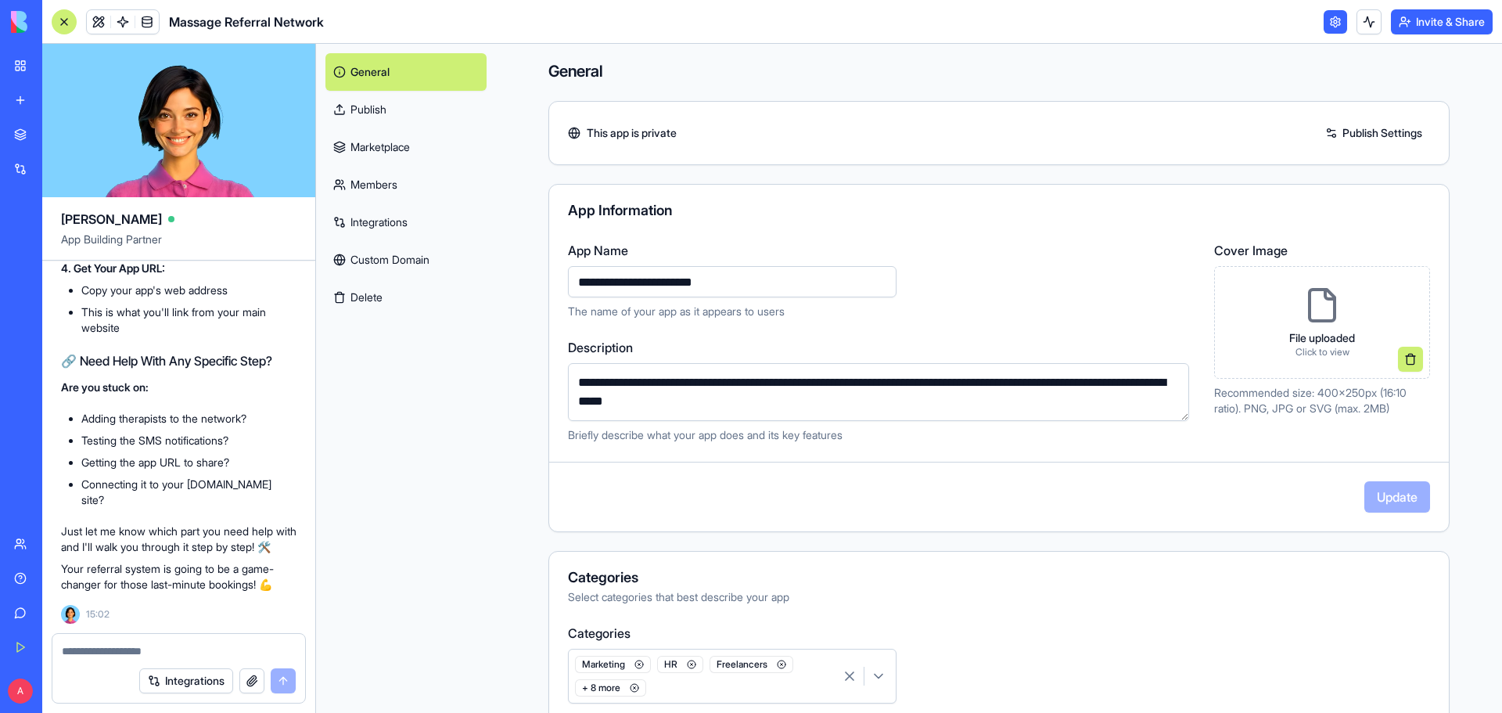
click at [387, 225] on link "Integrations" at bounding box center [405, 222] width 161 height 38
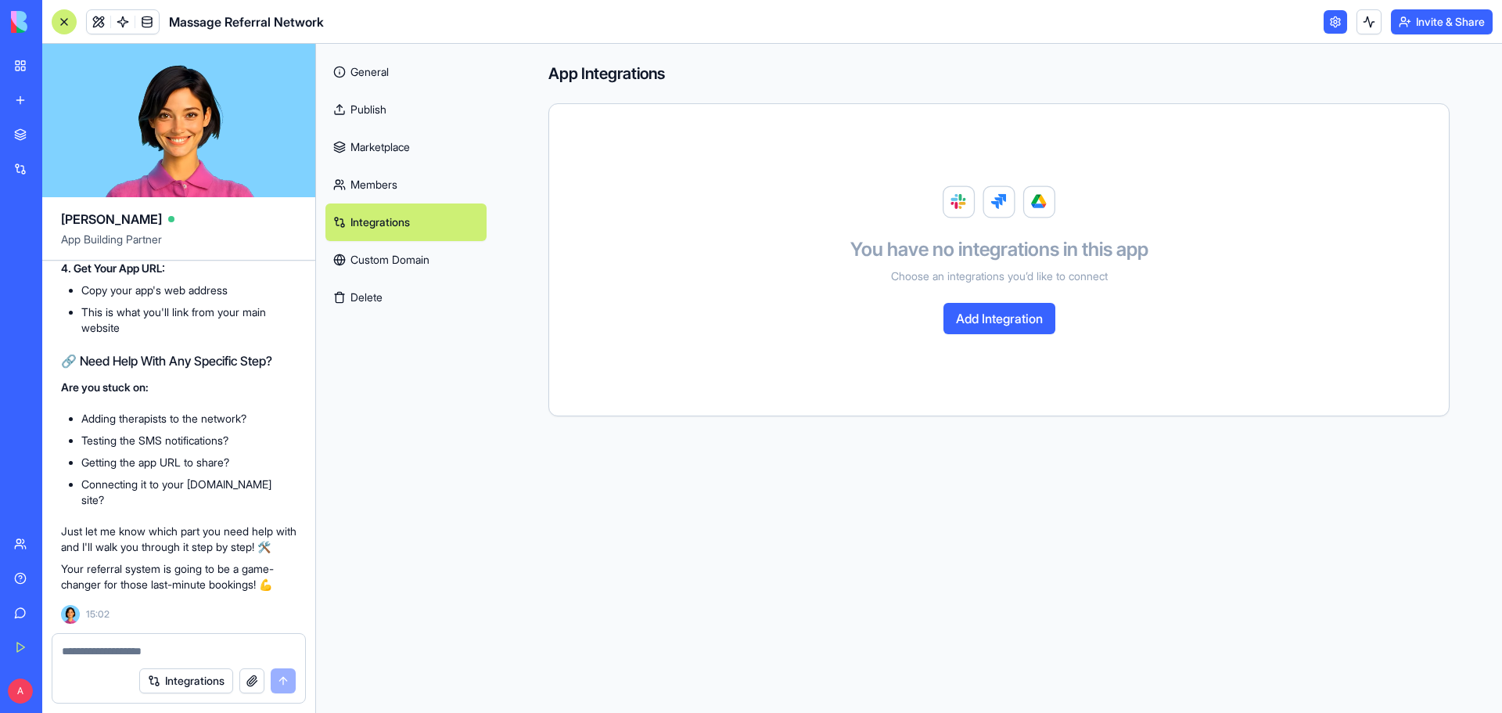
click at [394, 149] on link "Marketplace" at bounding box center [405, 147] width 161 height 38
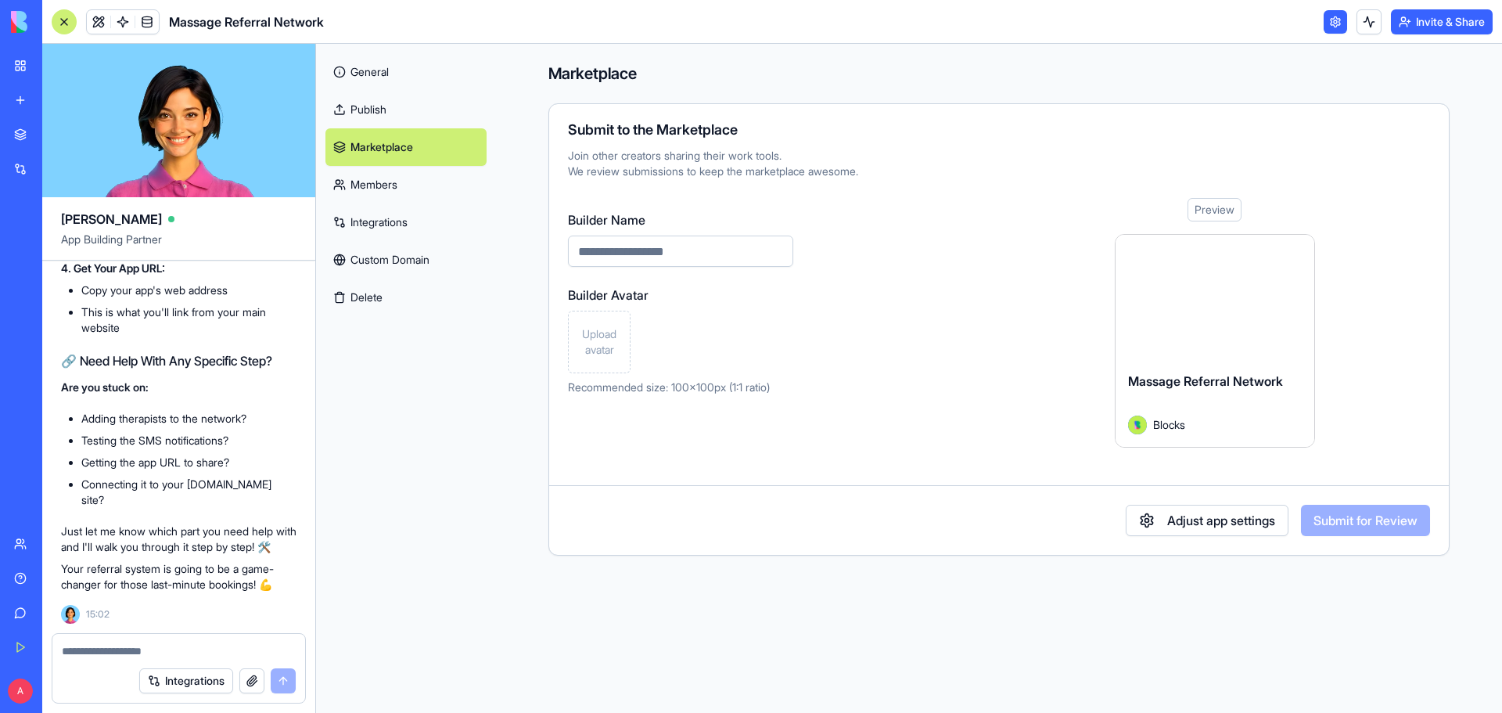
click at [397, 183] on link "Members" at bounding box center [405, 185] width 161 height 38
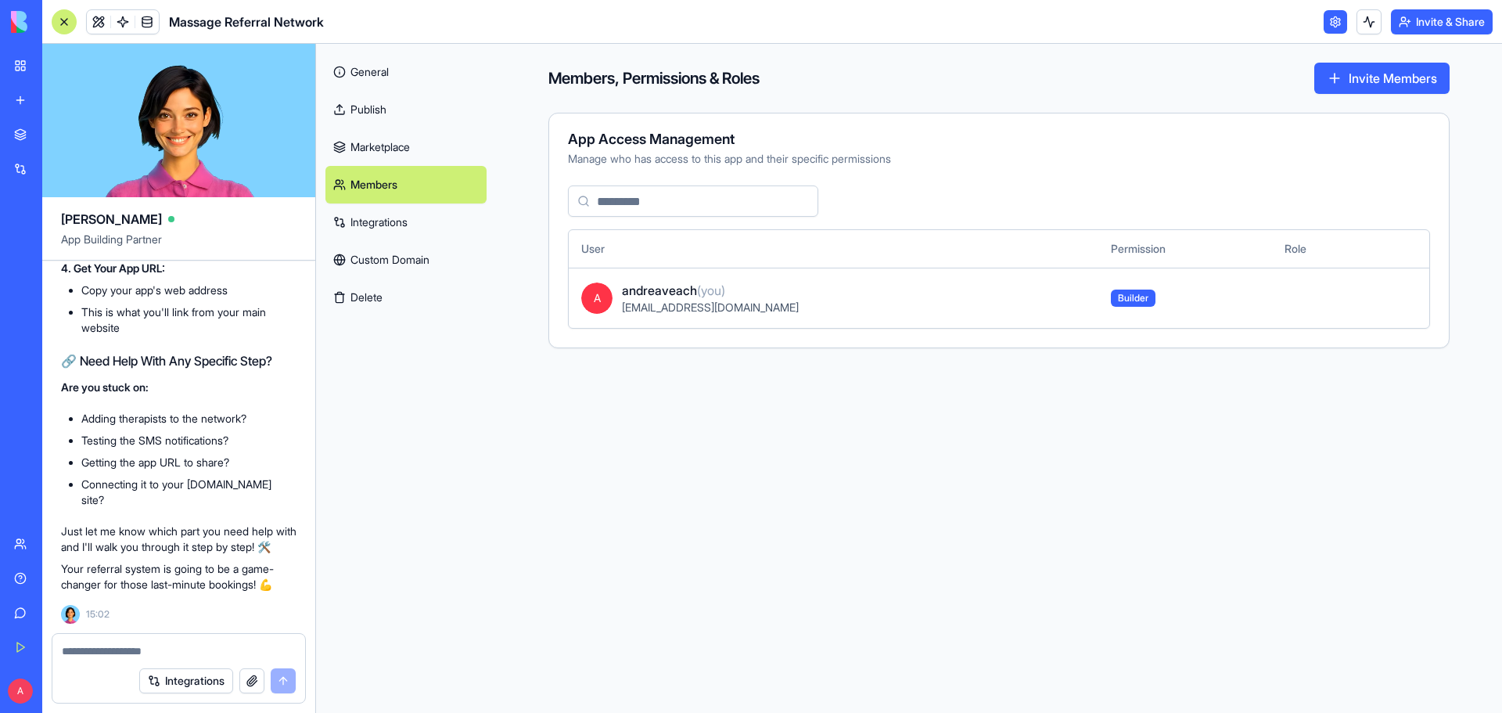
click at [388, 110] on link "Publish" at bounding box center [405, 110] width 161 height 38
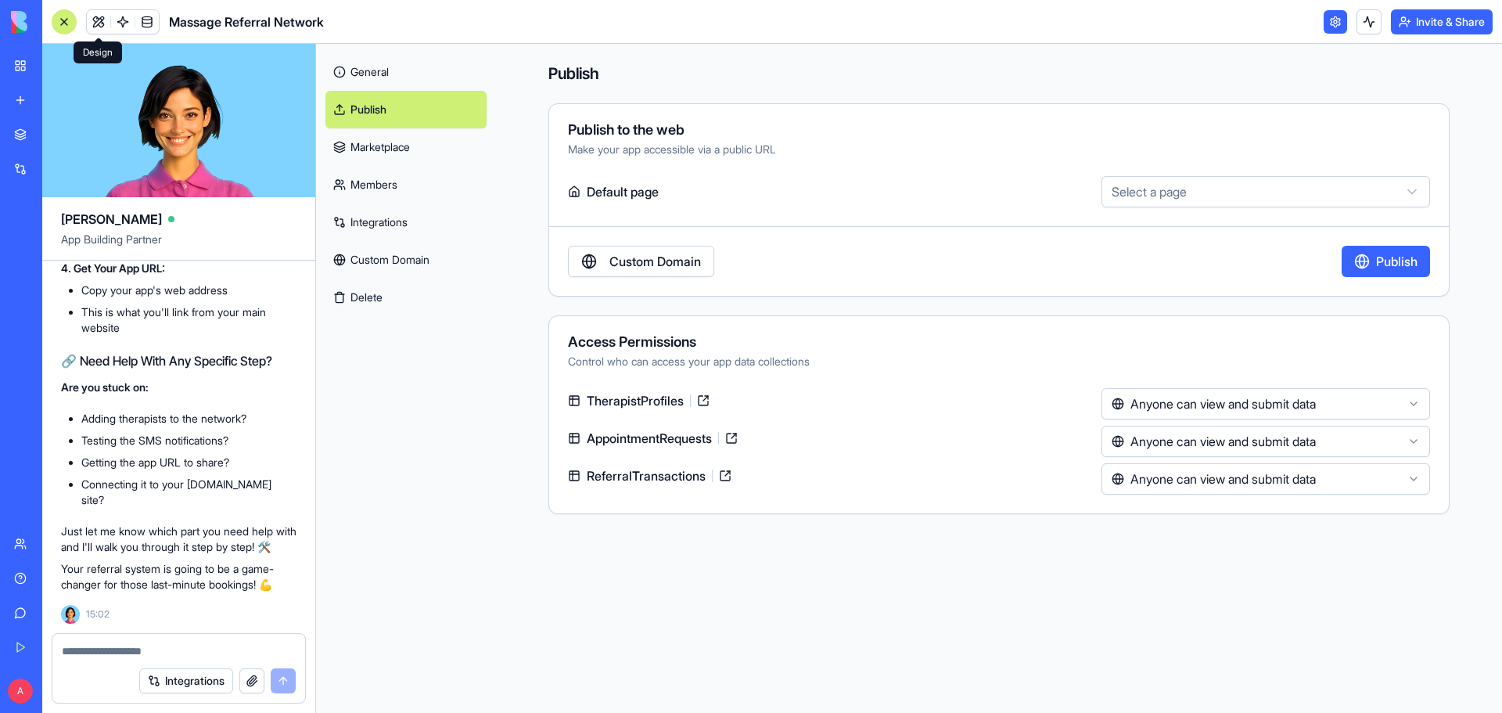
click at [94, 22] on link at bounding box center [98, 21] width 23 height 23
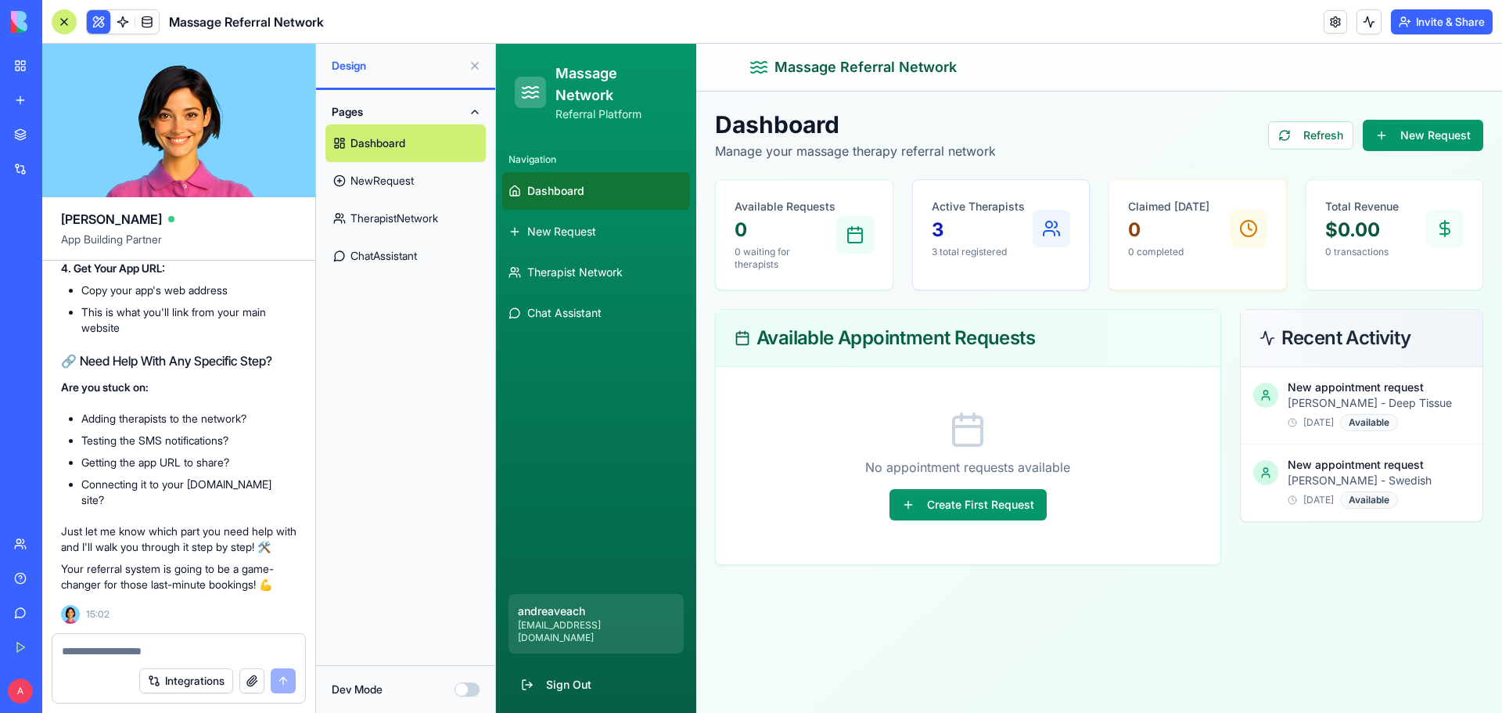
click at [1423, 22] on button "Invite & Share" at bounding box center [1442, 21] width 102 height 25
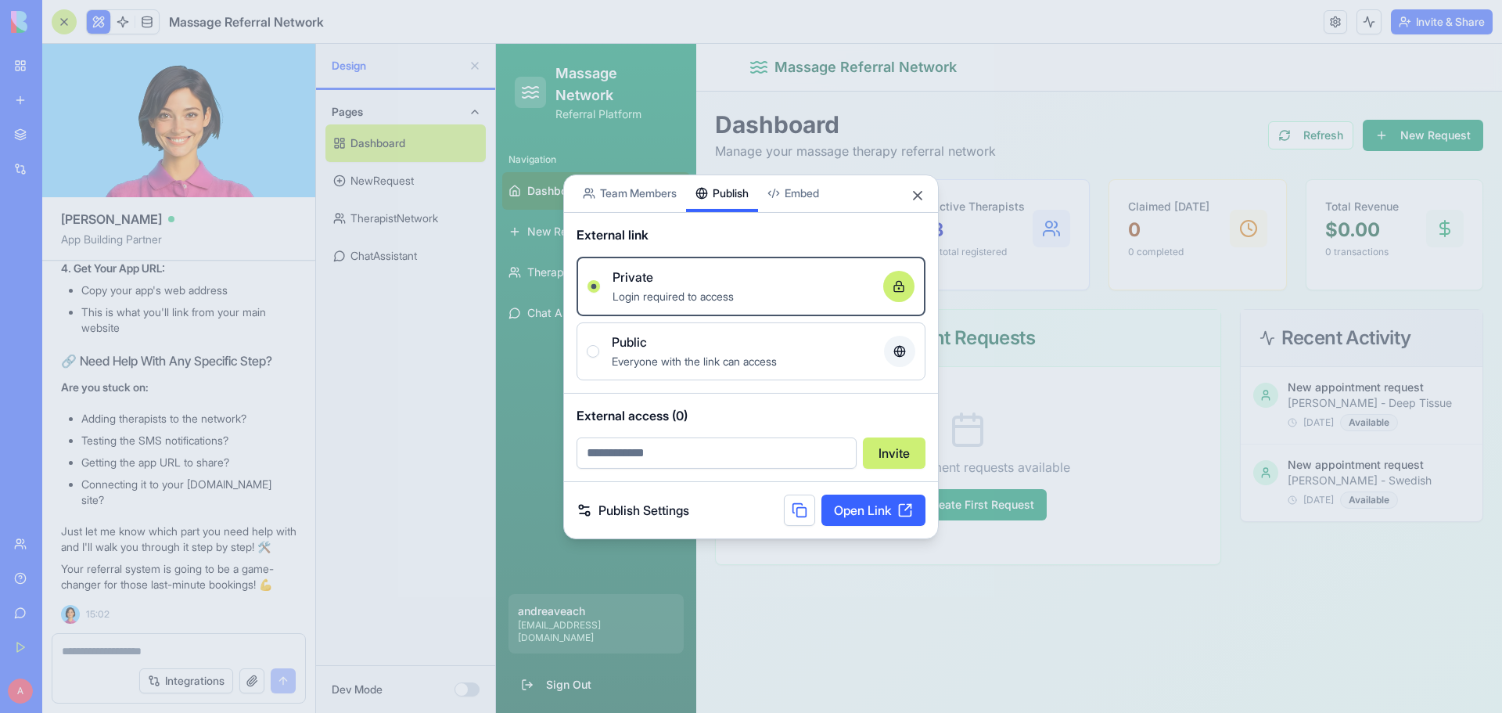
click at [734, 209] on div "Share App Team Members Publish Embed External link Private Login required to ac…" at bounding box center [751, 356] width 376 height 365
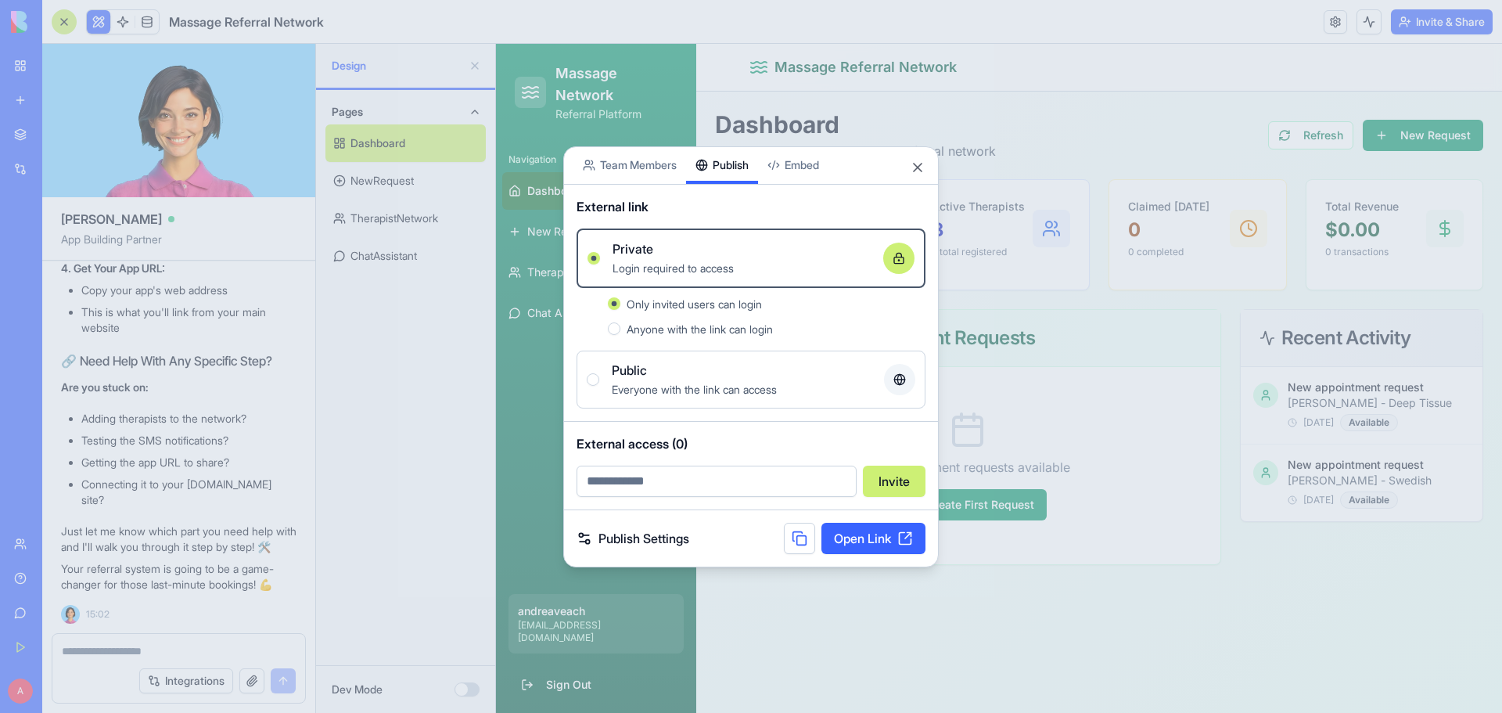
click at [617, 329] on button "Anyone with the link can login" at bounding box center [614, 328] width 13 height 13
click at [589, 374] on button "Public Everyone with the link can access" at bounding box center [593, 379] width 13 height 13
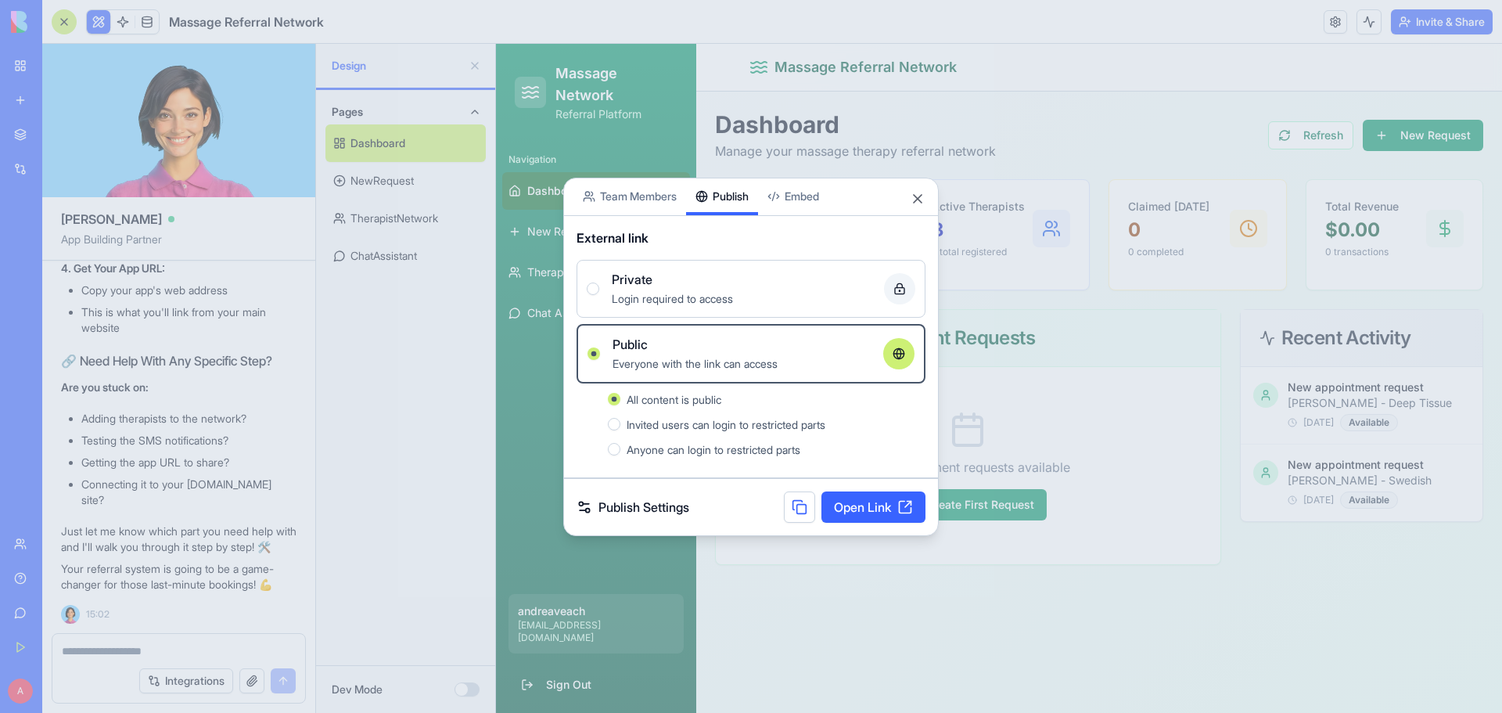
click at [615, 424] on button "Invited users can login to restricted parts" at bounding box center [614, 424] width 13 height 13
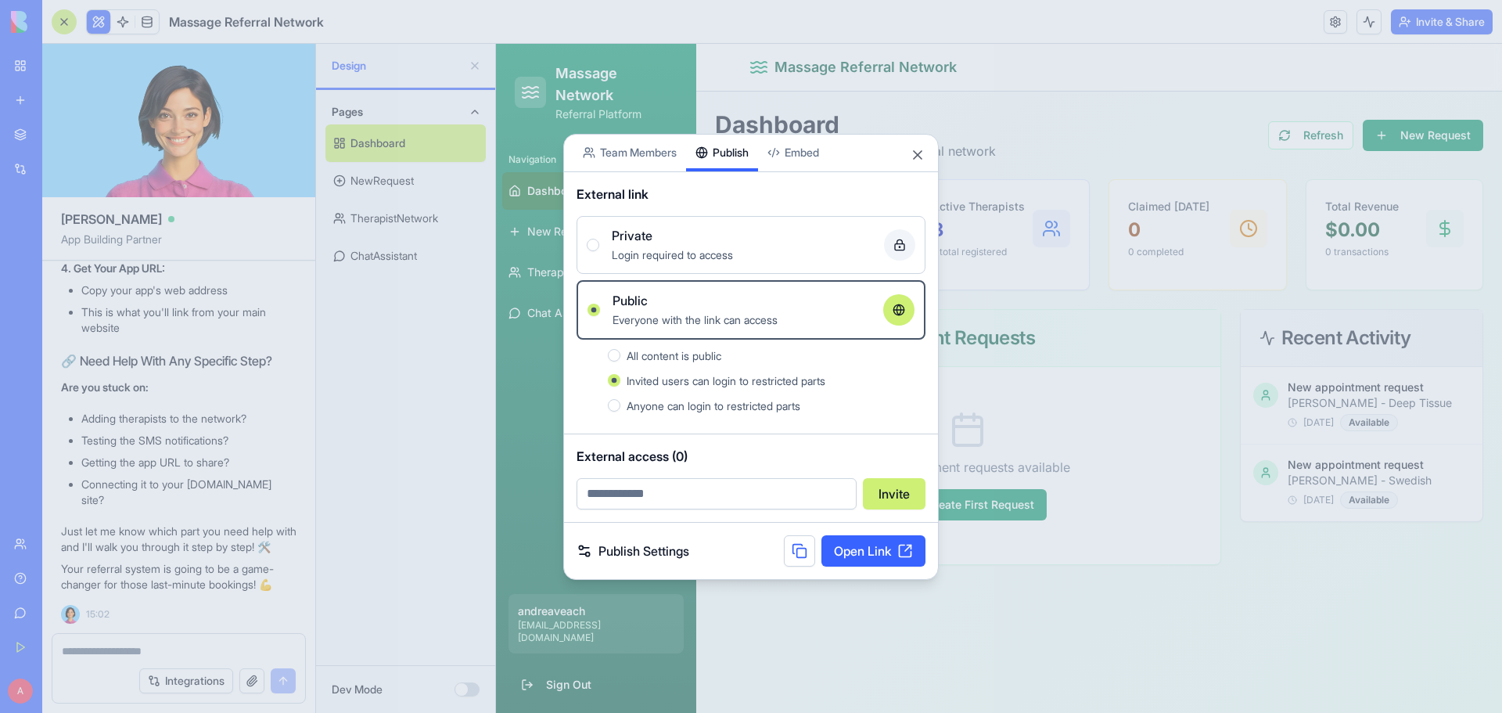
click at [612, 406] on button "Anyone can login to restricted parts" at bounding box center [614, 405] width 13 height 13
click at [862, 556] on link "Open Link" at bounding box center [874, 550] width 104 height 31
click at [920, 149] on button "Close" at bounding box center [918, 155] width 16 height 16
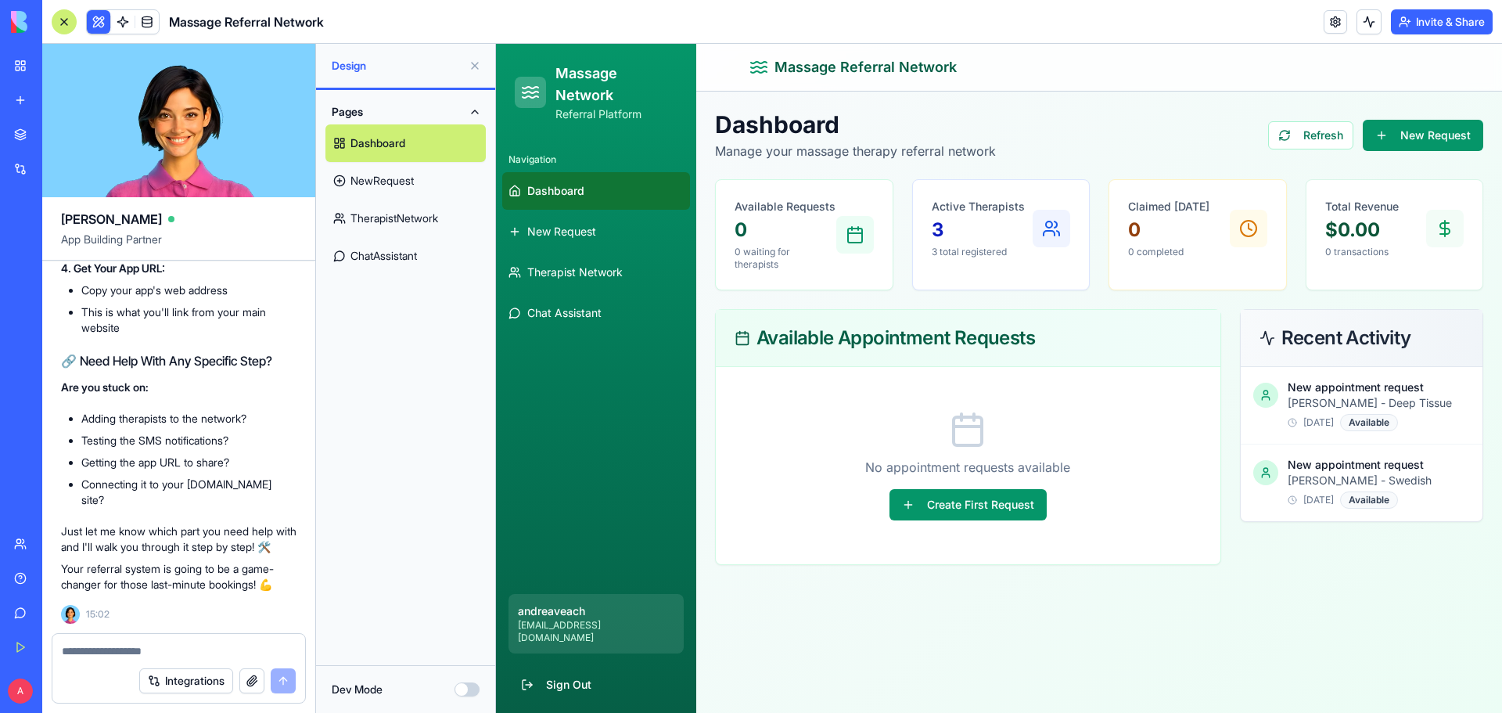
click at [85, 656] on textarea at bounding box center [179, 651] width 234 height 16
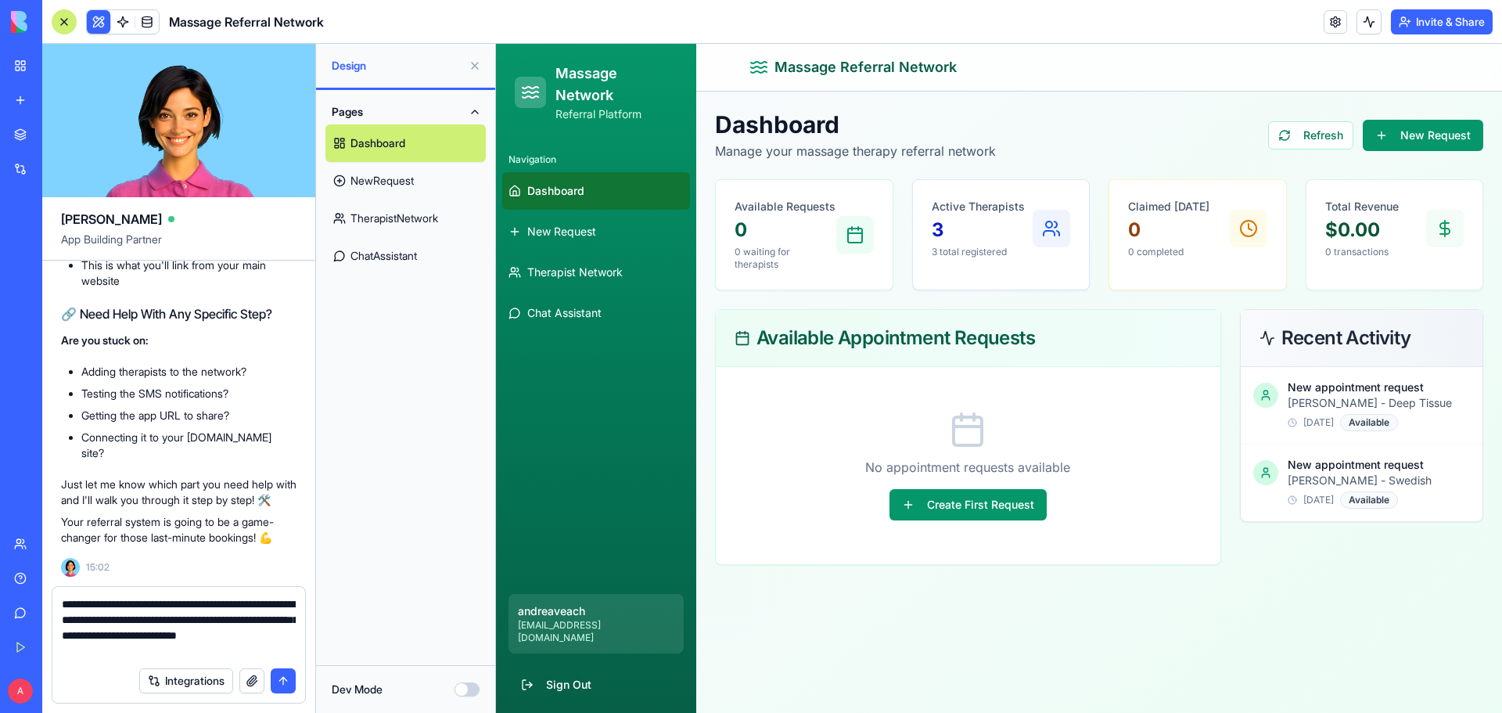
type textarea "**********"
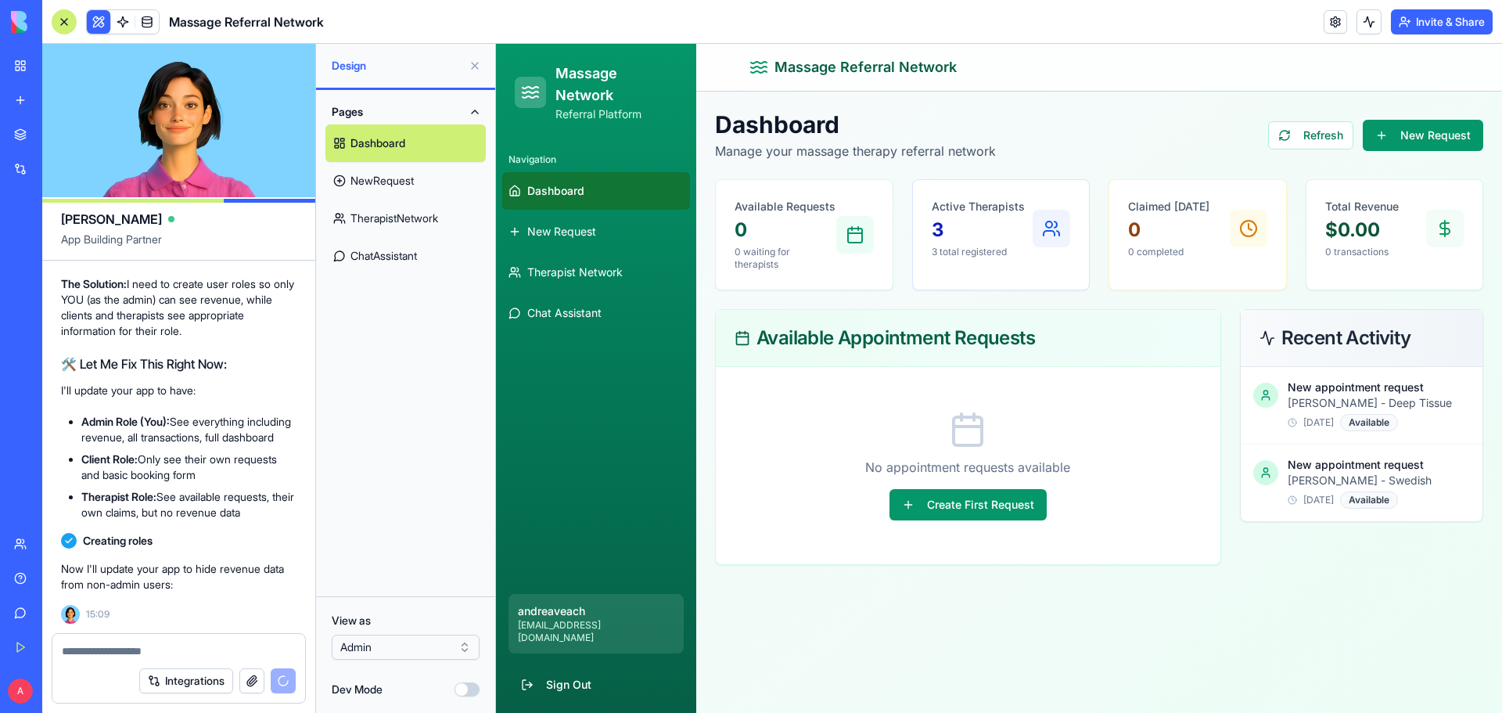
scroll to position [8730, 0]
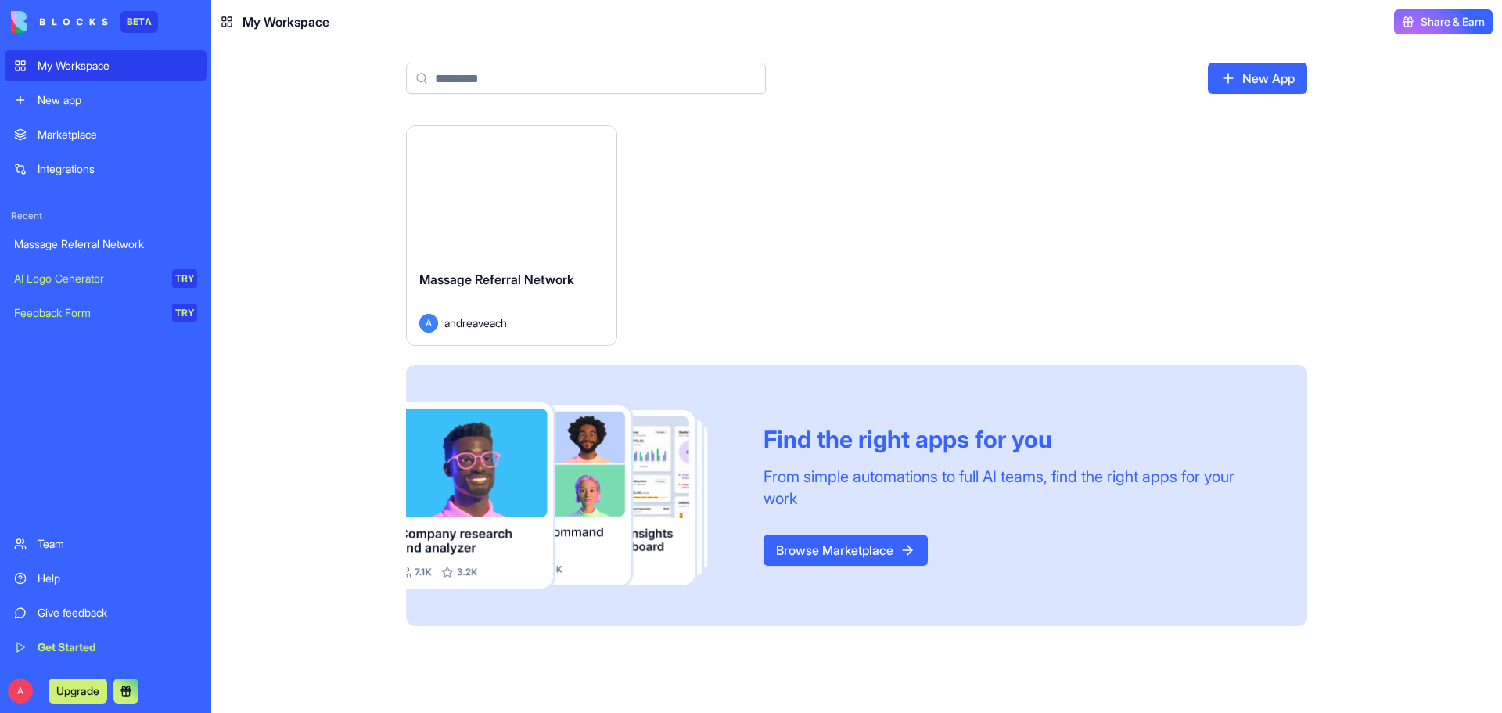
click at [843, 547] on link "Browse Marketplace" at bounding box center [846, 549] width 164 height 31
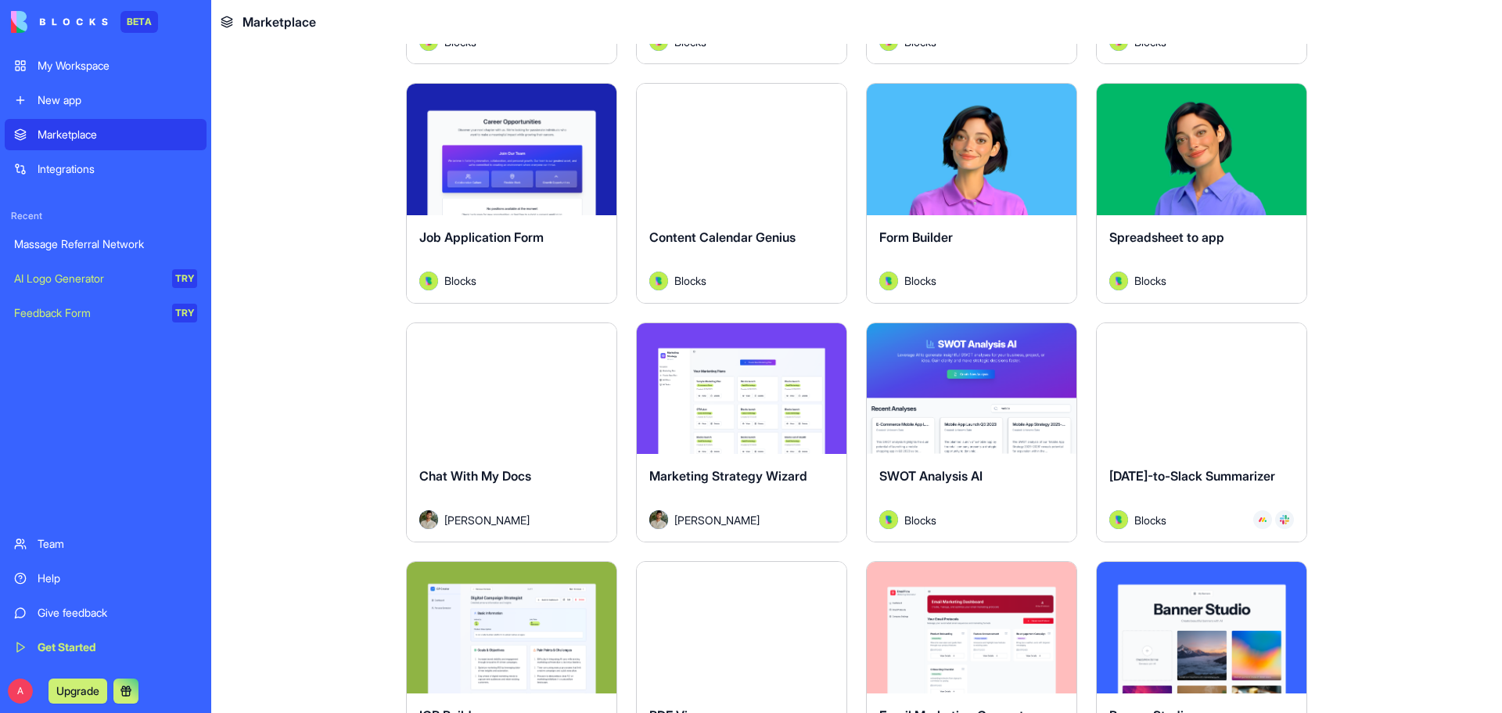
scroll to position [2191, 0]
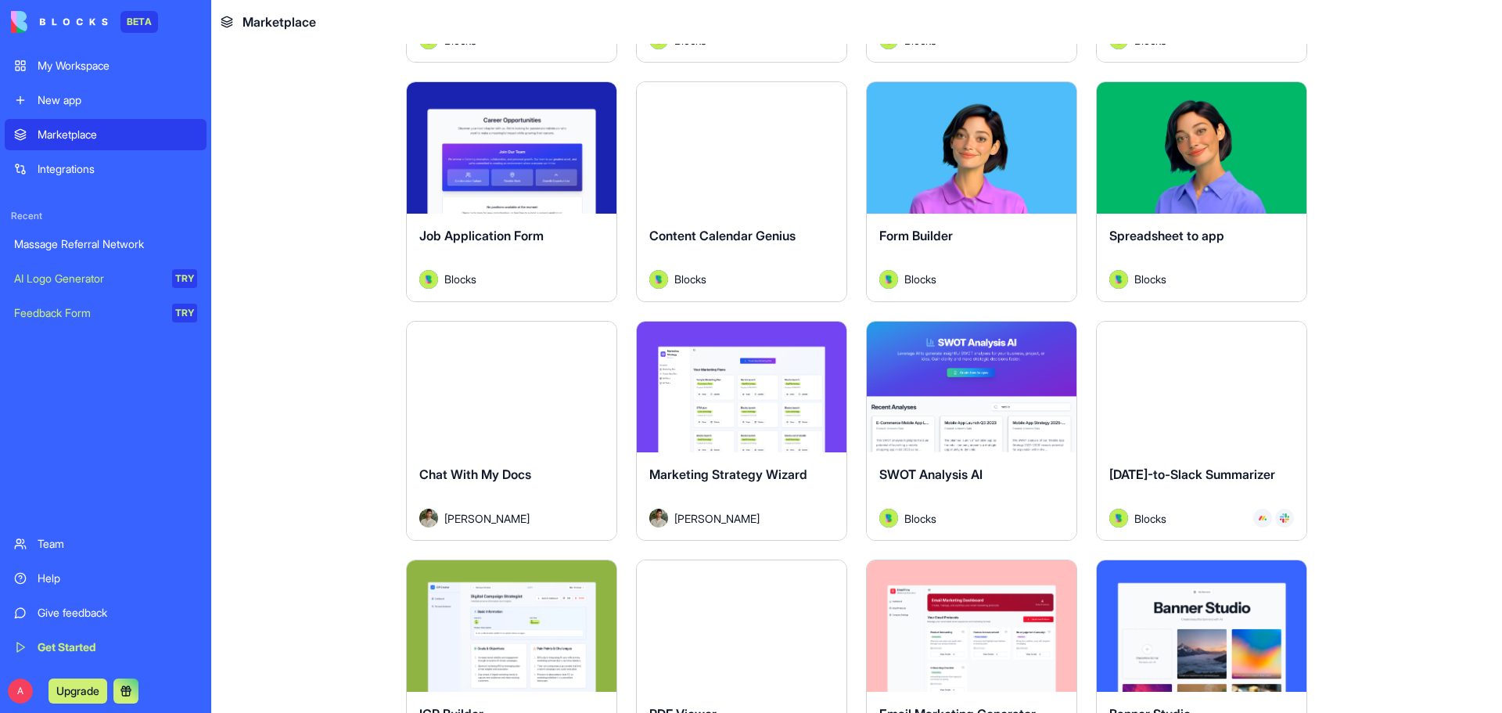
click at [750, 397] on button "Explore" at bounding box center [741, 386] width 117 height 31
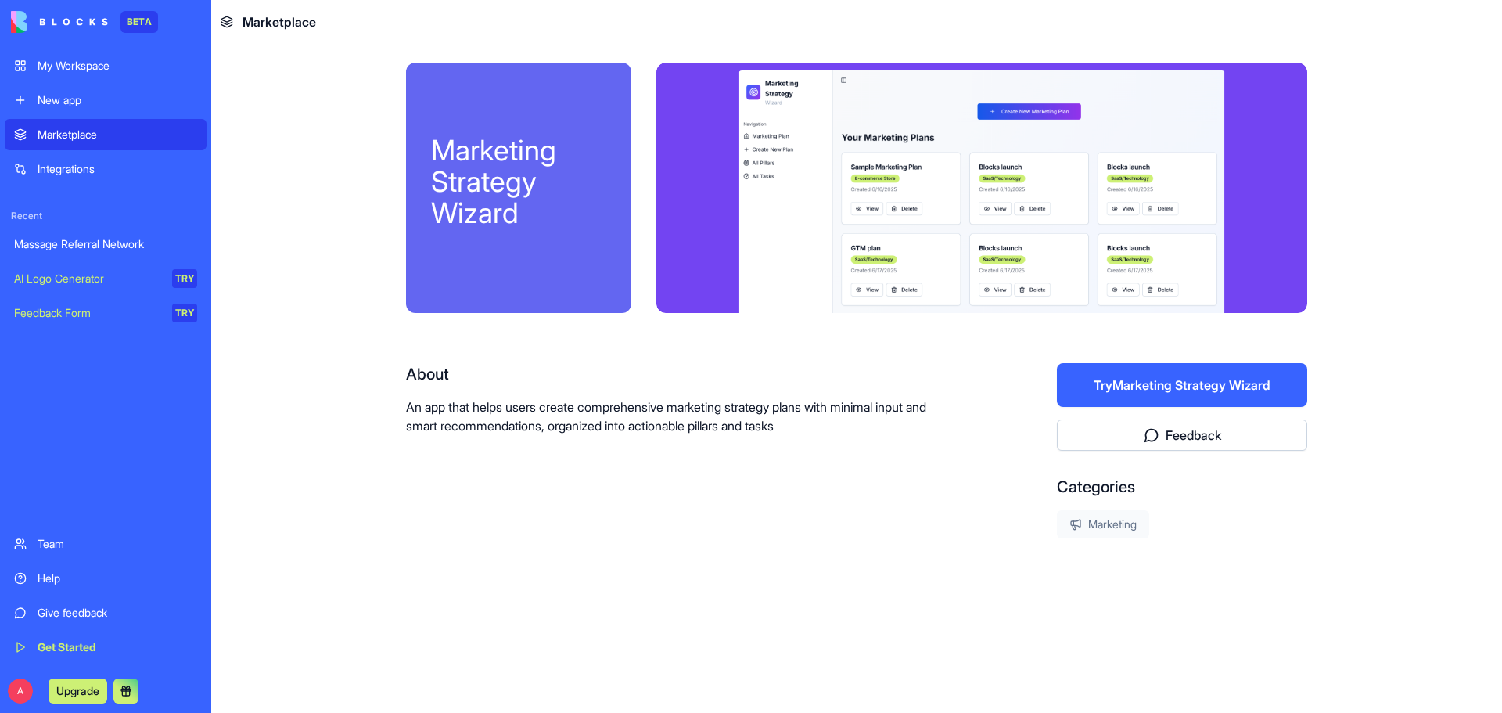
click at [1065, 382] on button "Try Marketing Strategy Wizard" at bounding box center [1182, 385] width 250 height 44
